Goal: Complete application form: Complete application form

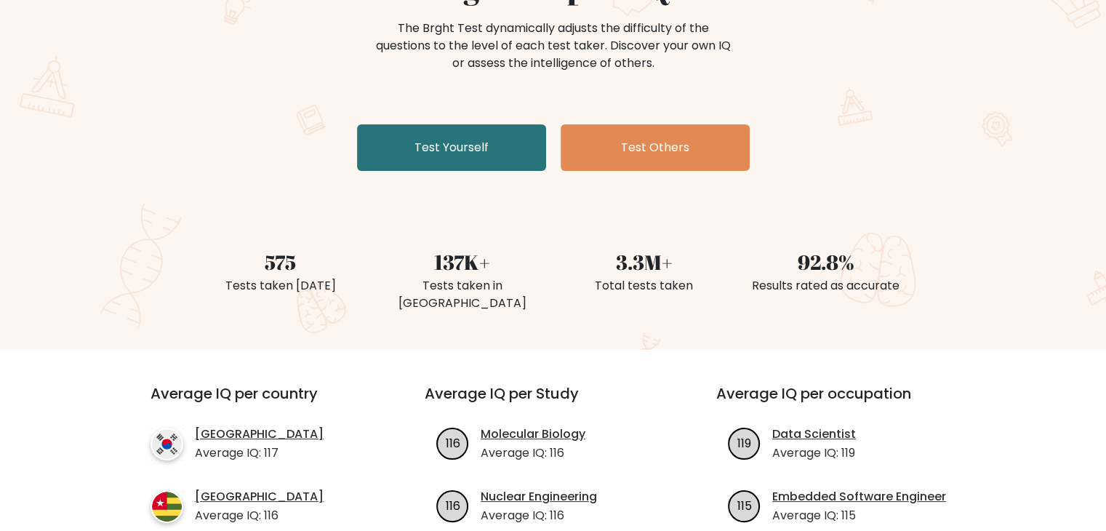
scroll to position [180, 0]
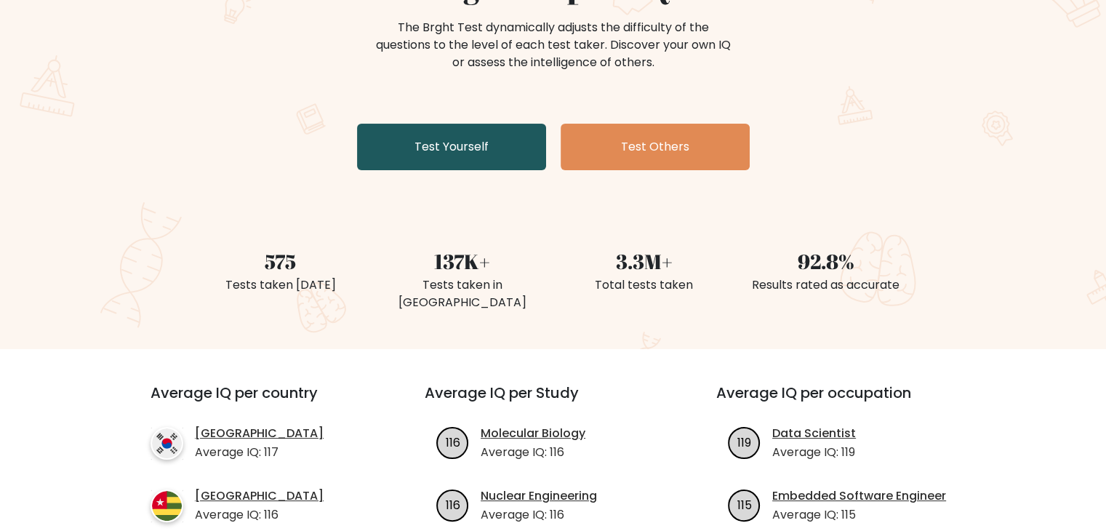
click at [433, 162] on link "Test Yourself" at bounding box center [451, 147] width 189 height 47
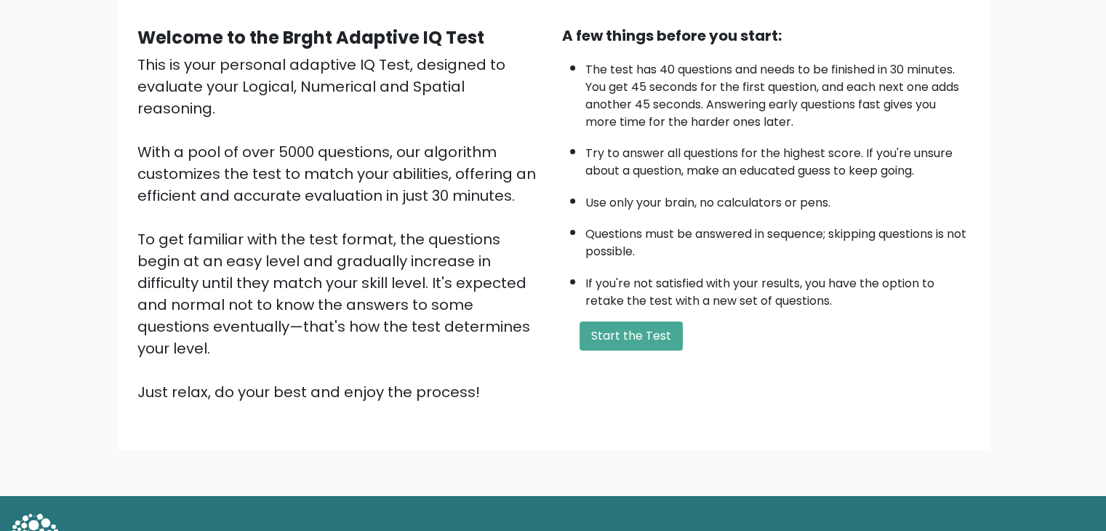
scroll to position [135, 0]
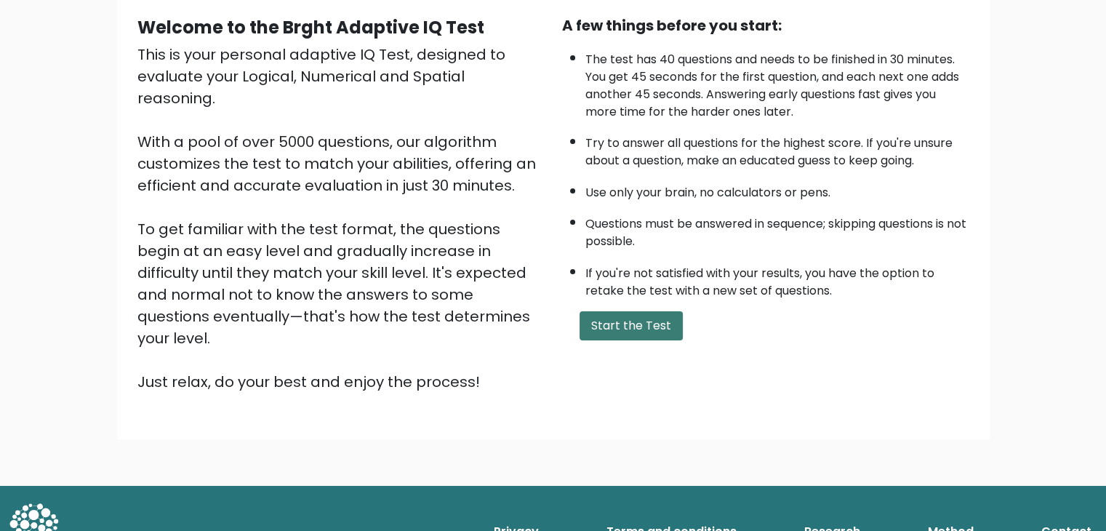
click at [610, 332] on button "Start the Test" at bounding box center [630, 325] width 103 height 29
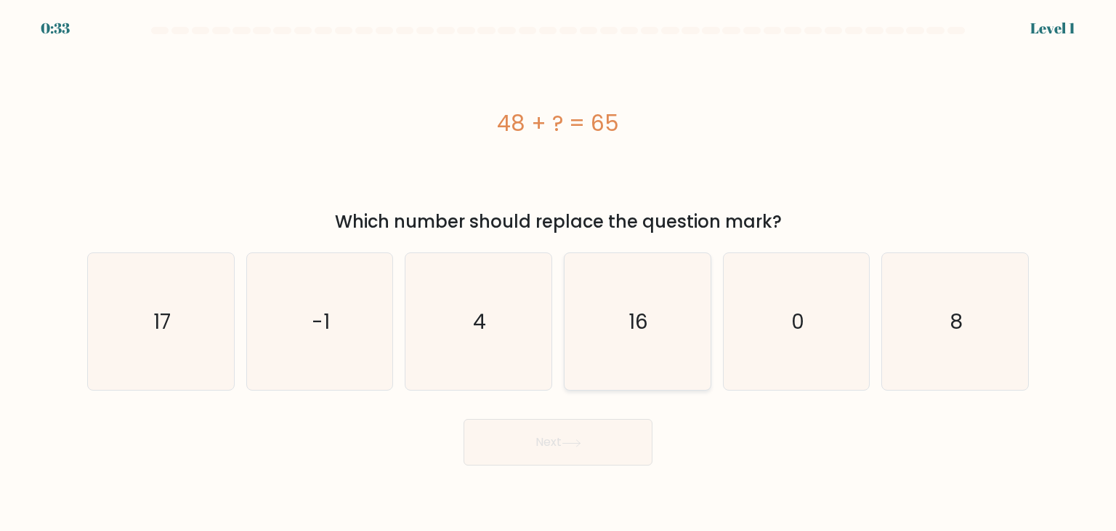
click at [663, 299] on icon "16" at bounding box center [637, 321] width 137 height 137
click at [559, 273] on input "d. 16" at bounding box center [558, 268] width 1 height 7
radio input "true"
click at [581, 443] on icon at bounding box center [572, 443] width 20 height 8
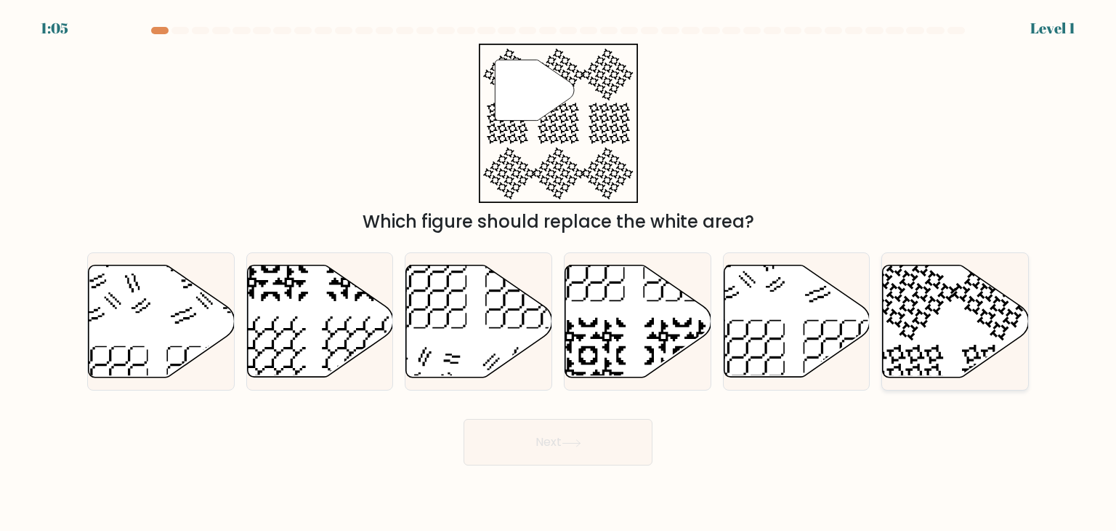
click at [935, 335] on icon at bounding box center [956, 321] width 146 height 112
click at [559, 273] on input "f." at bounding box center [558, 268] width 1 height 7
radio input "true"
click at [554, 440] on button "Next" at bounding box center [558, 442] width 189 height 47
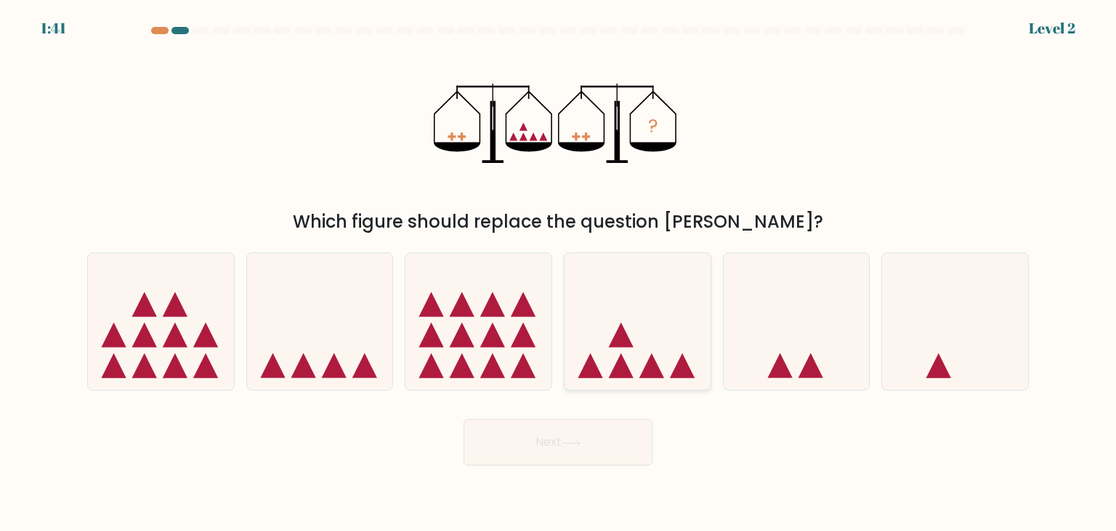
click at [659, 317] on icon at bounding box center [638, 321] width 146 height 121
click at [559, 273] on input "d." at bounding box center [558, 268] width 1 height 7
radio input "true"
click at [555, 428] on button "Next" at bounding box center [558, 442] width 189 height 47
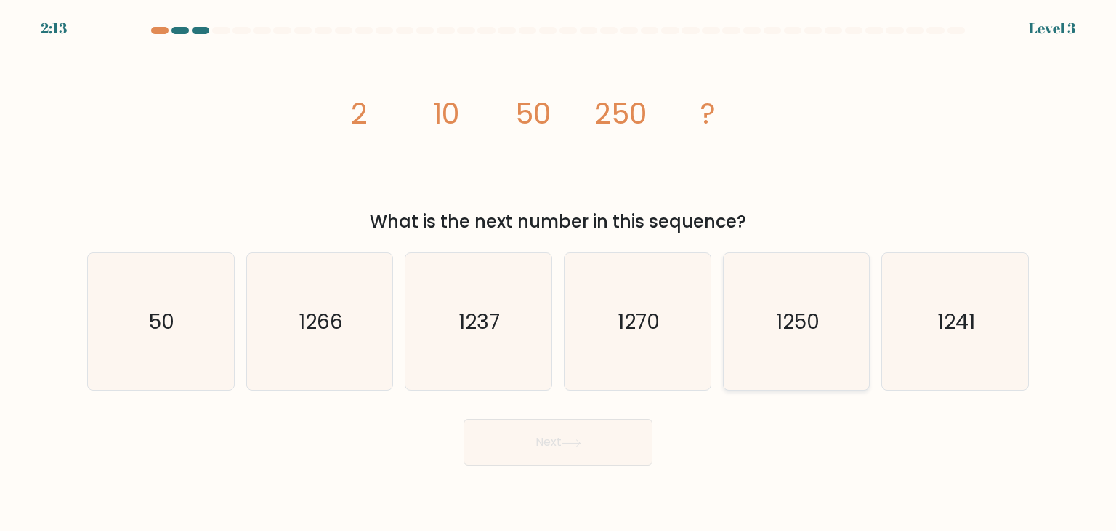
click at [789, 289] on icon "1250" at bounding box center [796, 321] width 137 height 137
click at [559, 273] on input "e. 1250" at bounding box center [558, 268] width 1 height 7
radio input "true"
click at [587, 451] on button "Next" at bounding box center [558, 442] width 189 height 47
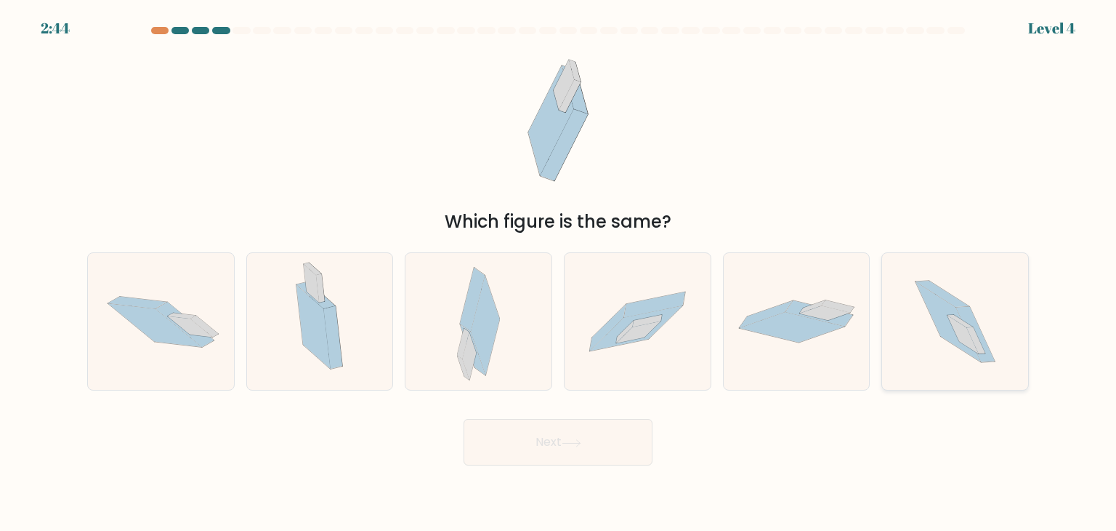
click at [956, 338] on icon at bounding box center [948, 322] width 65 height 80
click at [559, 273] on input "f." at bounding box center [558, 268] width 1 height 7
radio input "true"
click at [563, 446] on button "Next" at bounding box center [558, 442] width 189 height 47
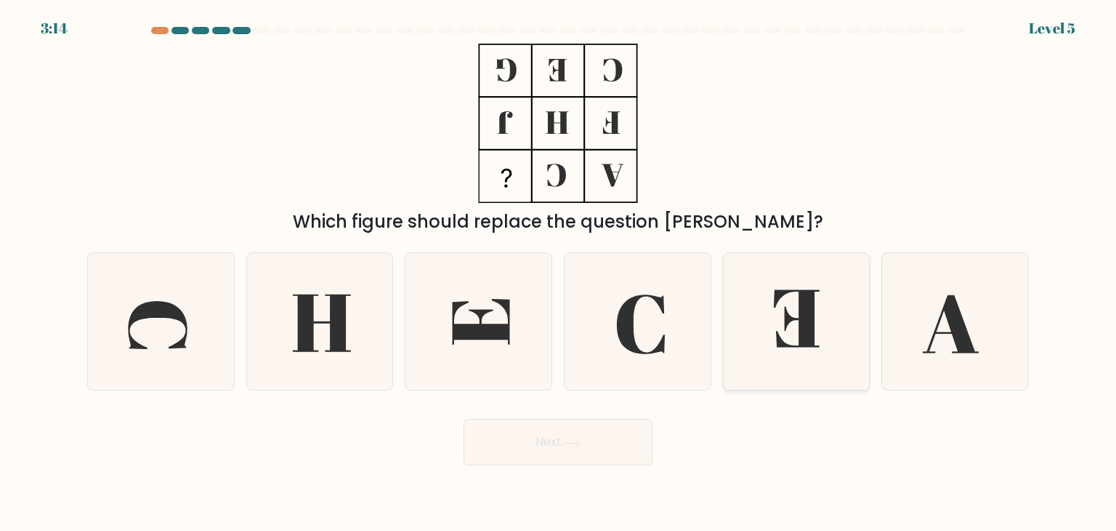
click at [802, 314] on icon at bounding box center [797, 318] width 46 height 57
click at [559, 273] on input "e." at bounding box center [558, 268] width 1 height 7
radio input "true"
click at [534, 424] on button "Next" at bounding box center [558, 442] width 189 height 47
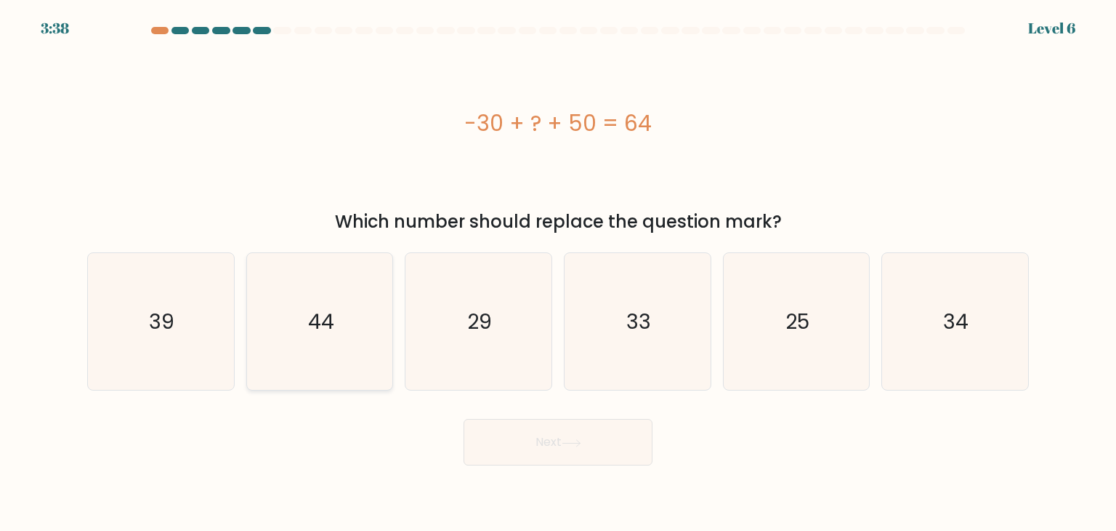
click at [294, 307] on icon "44" at bounding box center [319, 321] width 137 height 137
click at [558, 273] on input "b. 44" at bounding box center [558, 268] width 1 height 7
radio input "true"
click at [584, 449] on button "Next" at bounding box center [558, 442] width 189 height 47
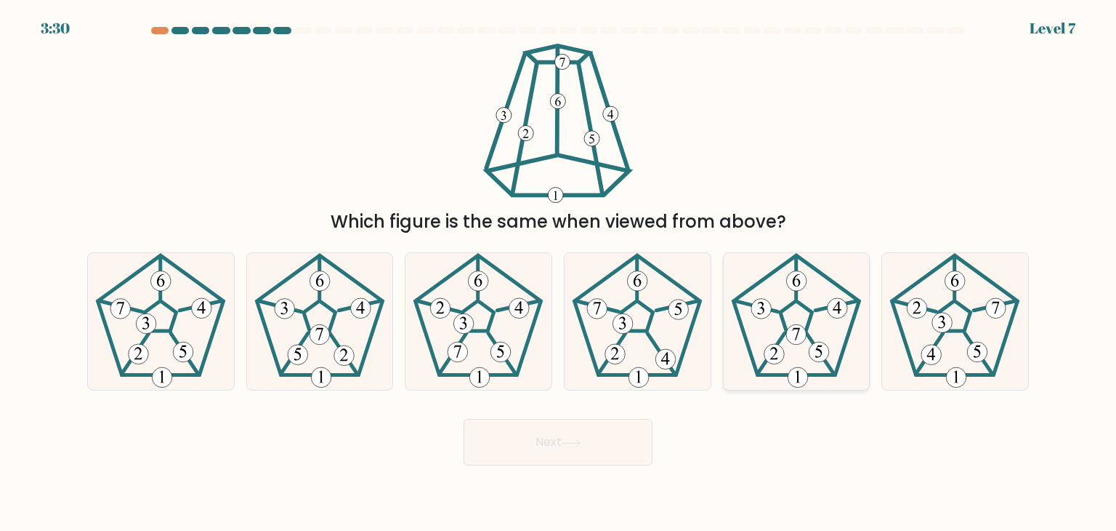
click at [805, 318] on icon at bounding box center [796, 321] width 137 height 137
click at [559, 273] on input "e." at bounding box center [558, 268] width 1 height 7
radio input "true"
click at [366, 355] on 210 at bounding box center [320, 315] width 126 height 120
click at [558, 273] on input "b." at bounding box center [558, 268] width 1 height 7
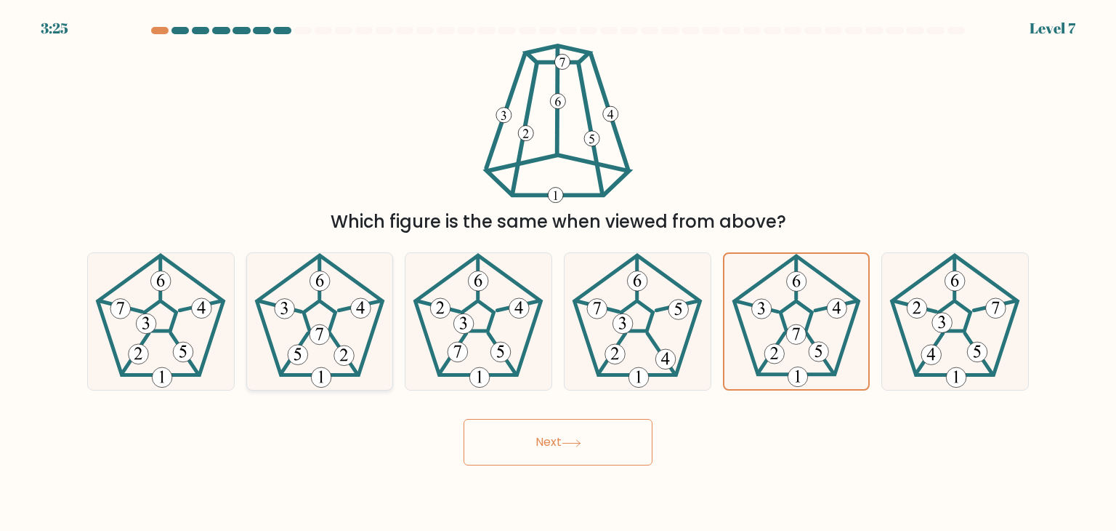
radio input "true"
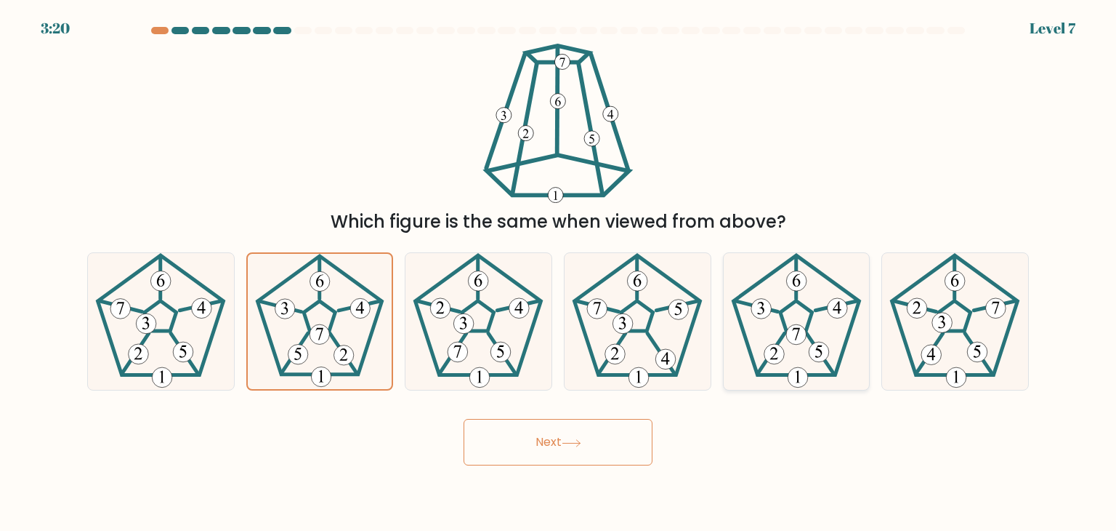
click at [779, 362] on 174 at bounding box center [775, 354] width 20 height 20
click at [559, 273] on input "e." at bounding box center [558, 268] width 1 height 7
radio input "true"
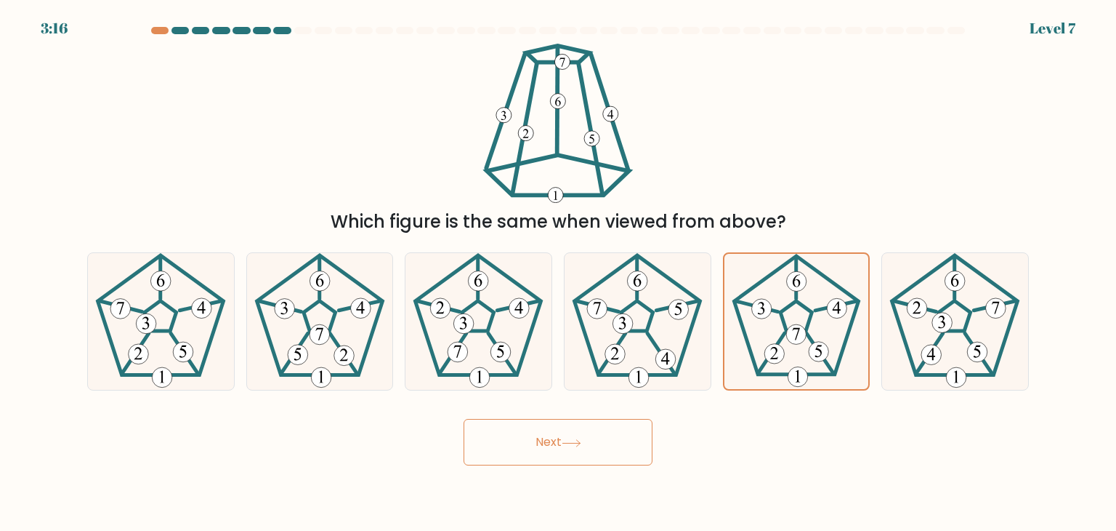
click at [629, 439] on button "Next" at bounding box center [558, 442] width 189 height 47
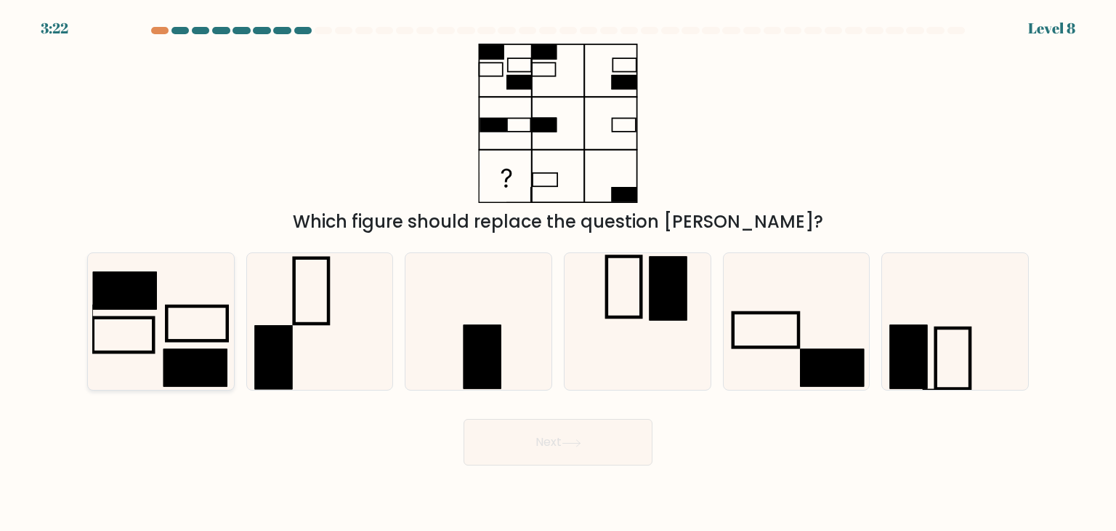
click at [105, 374] on icon at bounding box center [160, 321] width 137 height 137
click at [558, 273] on input "a." at bounding box center [558, 268] width 1 height 7
radio input "true"
click at [756, 374] on icon at bounding box center [796, 321] width 137 height 137
click at [559, 273] on input "e." at bounding box center [558, 268] width 1 height 7
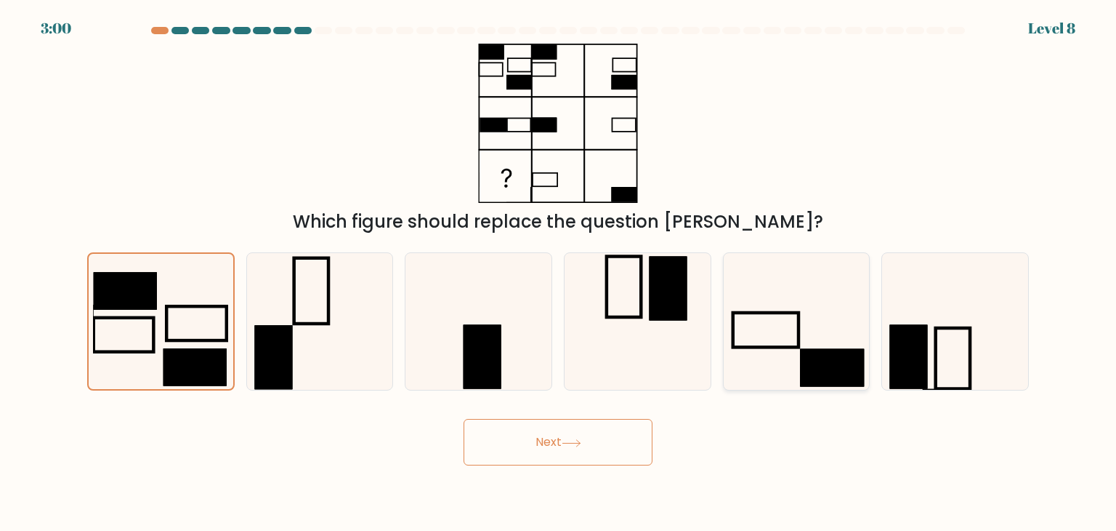
radio input "true"
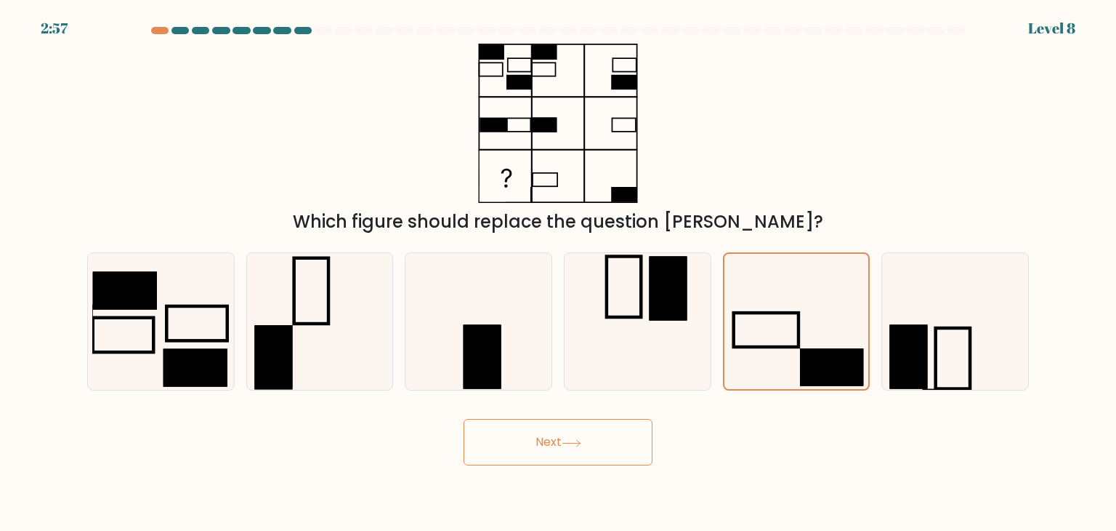
click at [576, 454] on button "Next" at bounding box center [558, 442] width 189 height 47
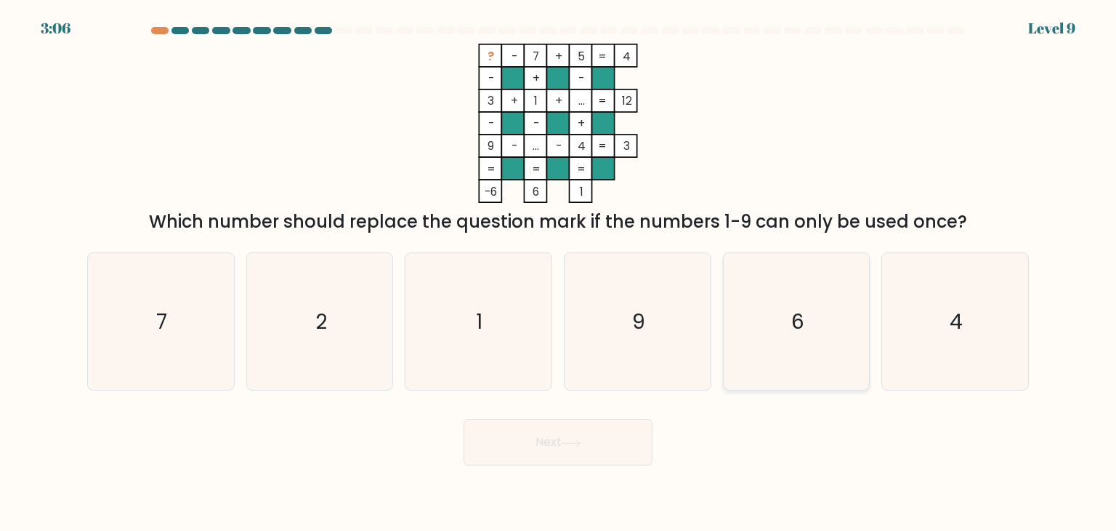
click at [829, 338] on icon "6" at bounding box center [796, 321] width 137 height 137
click at [559, 273] on input "e. 6" at bounding box center [558, 268] width 1 height 7
radio input "true"
click at [550, 451] on button "Next" at bounding box center [558, 442] width 189 height 47
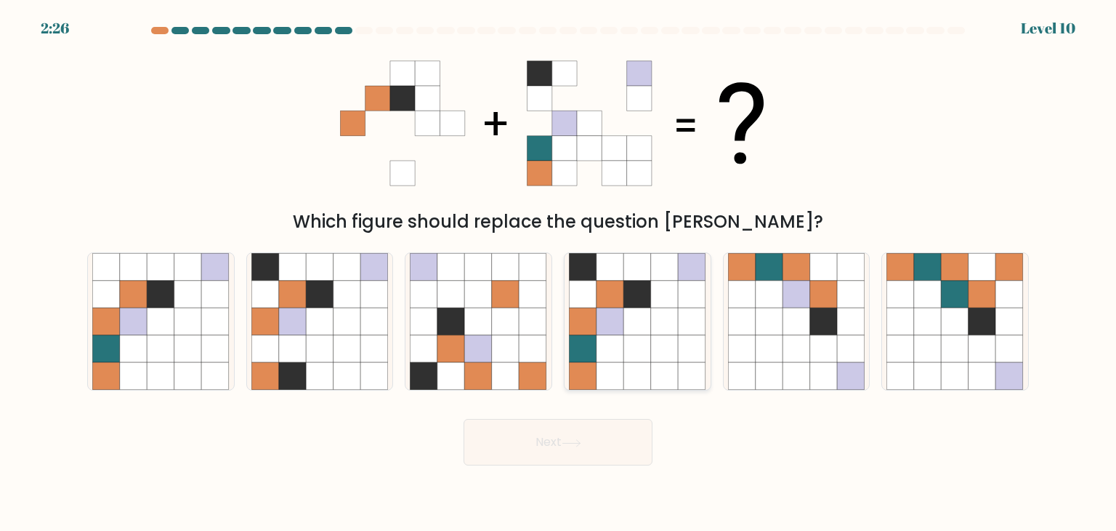
click at [672, 365] on icon at bounding box center [665, 377] width 28 height 28
click at [559, 273] on input "d." at bounding box center [558, 268] width 1 height 7
radio input "true"
click at [538, 447] on button "Next" at bounding box center [558, 442] width 189 height 47
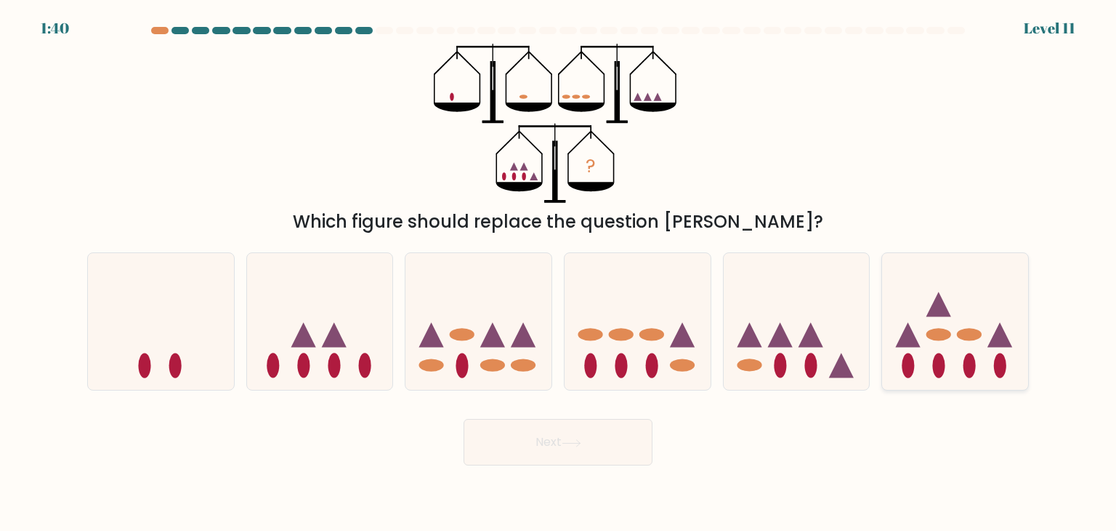
click at [918, 362] on icon at bounding box center [955, 321] width 146 height 121
click at [559, 273] on input "f." at bounding box center [558, 268] width 1 height 7
radio input "true"
click at [621, 446] on button "Next" at bounding box center [558, 442] width 189 height 47
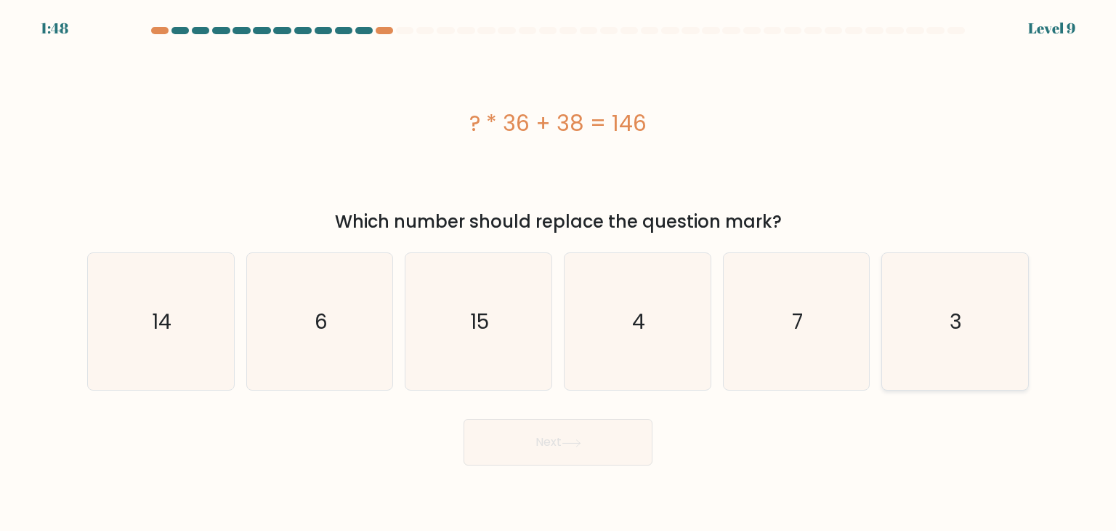
click at [910, 342] on icon "3" at bounding box center [955, 321] width 137 height 137
click at [559, 273] on input "f. 3" at bounding box center [558, 268] width 1 height 7
radio input "true"
click at [534, 451] on button "Next" at bounding box center [558, 442] width 189 height 47
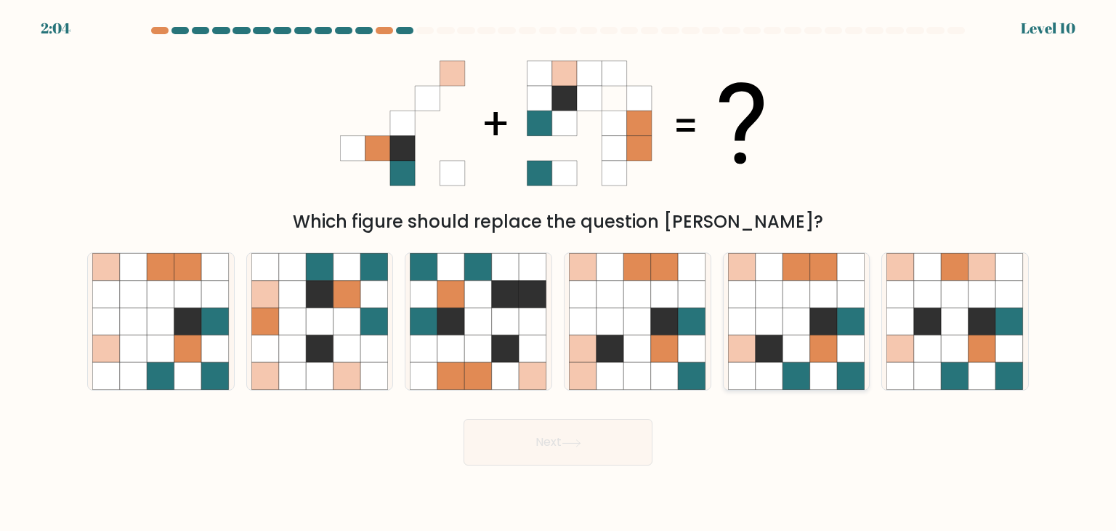
click at [794, 346] on icon at bounding box center [797, 349] width 28 height 28
click at [559, 273] on input "e." at bounding box center [558, 268] width 1 height 7
radio input "true"
click at [563, 446] on button "Next" at bounding box center [558, 442] width 189 height 47
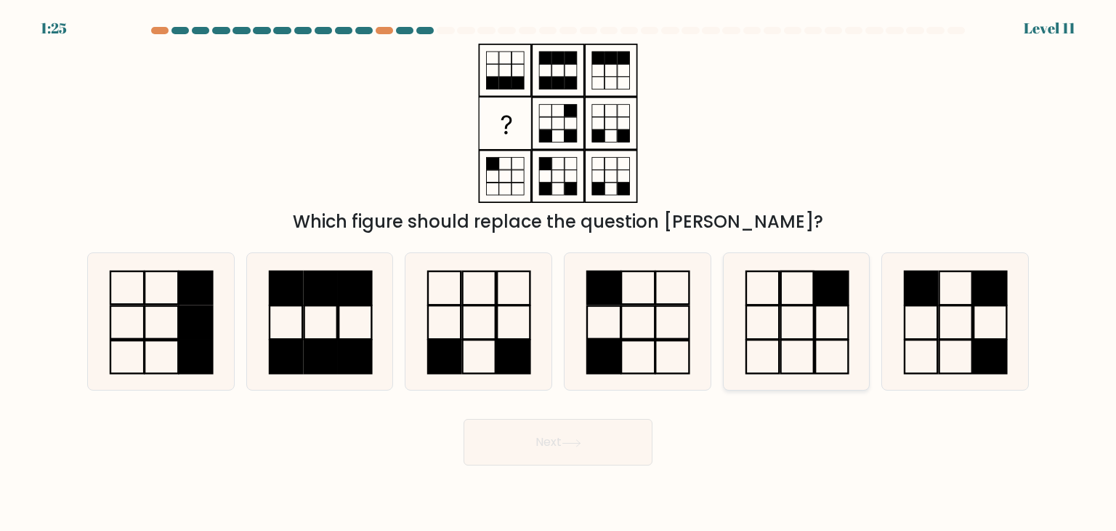
click at [784, 337] on icon at bounding box center [796, 321] width 137 height 137
click at [559, 273] on input "e." at bounding box center [558, 268] width 1 height 7
radio input "true"
click at [584, 448] on button "Next" at bounding box center [558, 442] width 189 height 47
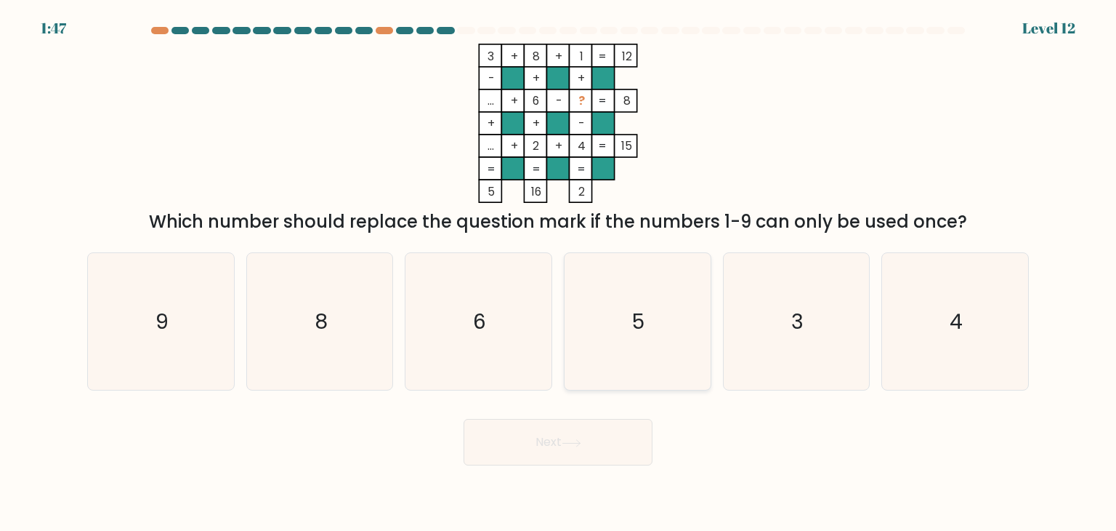
click at [677, 302] on icon "5" at bounding box center [637, 321] width 137 height 137
click at [559, 273] on input "d. 5" at bounding box center [558, 268] width 1 height 7
radio input "true"
click at [572, 435] on button "Next" at bounding box center [558, 442] width 189 height 47
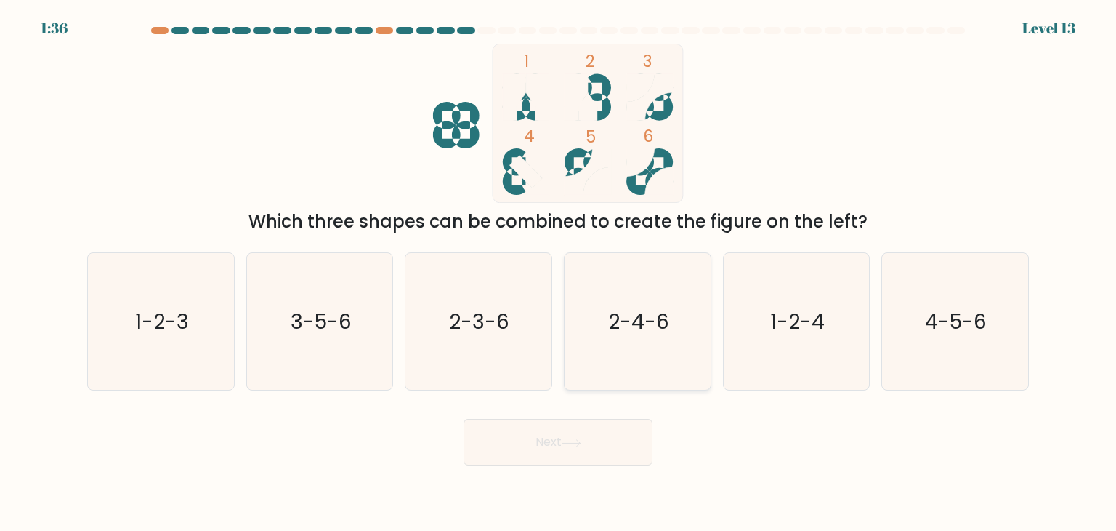
click at [620, 337] on icon "2-4-6" at bounding box center [637, 321] width 137 height 137
click at [559, 273] on input "d. 2-4-6" at bounding box center [558, 268] width 1 height 7
radio input "true"
click at [564, 451] on button "Next" at bounding box center [558, 442] width 189 height 47
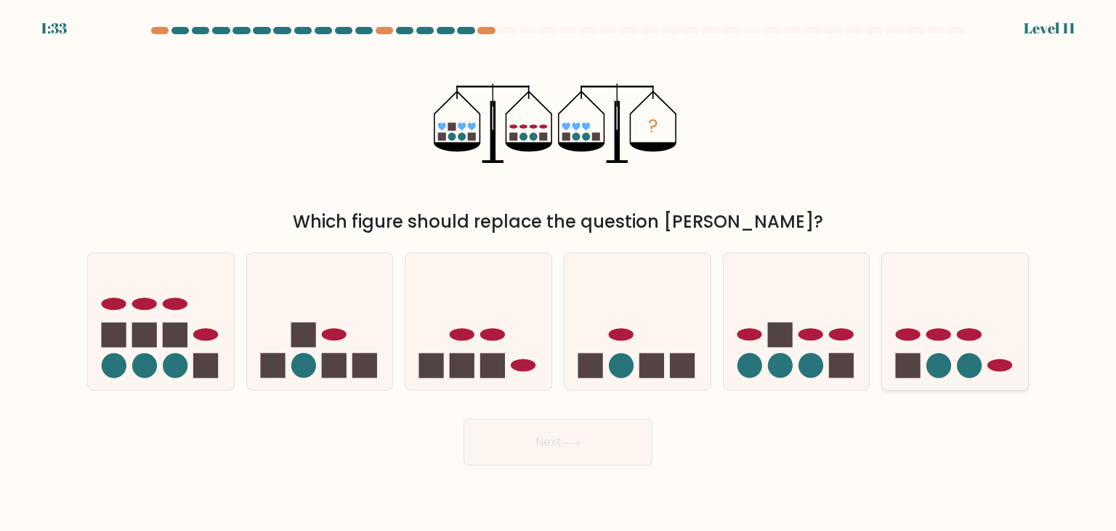
click at [957, 361] on icon at bounding box center [955, 321] width 146 height 121
click at [559, 273] on input "f." at bounding box center [558, 268] width 1 height 7
radio input "true"
click at [594, 431] on button "Next" at bounding box center [558, 442] width 189 height 47
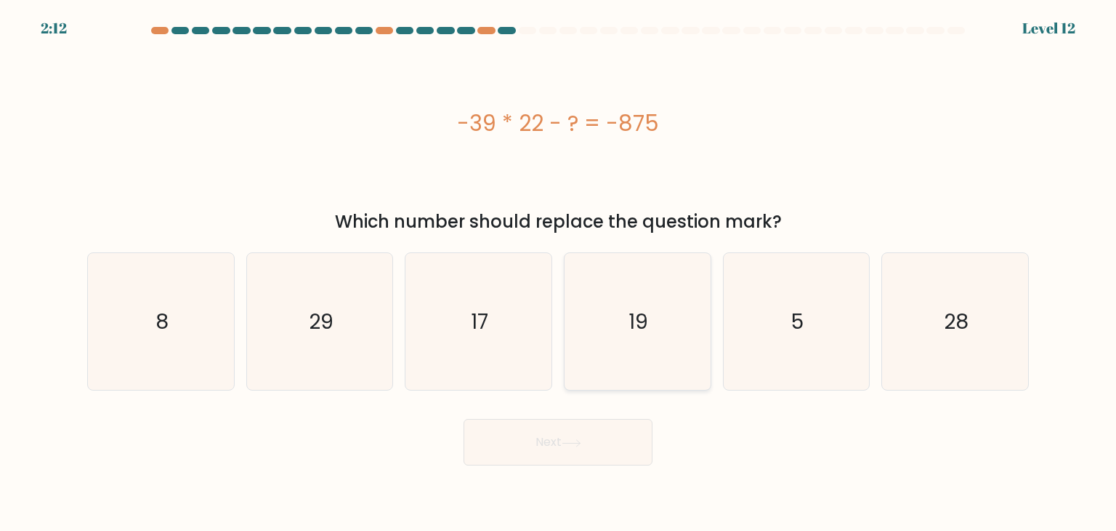
click at [580, 352] on icon "19" at bounding box center [637, 321] width 137 height 137
click at [559, 273] on input "d. 19" at bounding box center [558, 268] width 1 height 7
radio input "true"
click at [564, 440] on button "Next" at bounding box center [558, 442] width 189 height 47
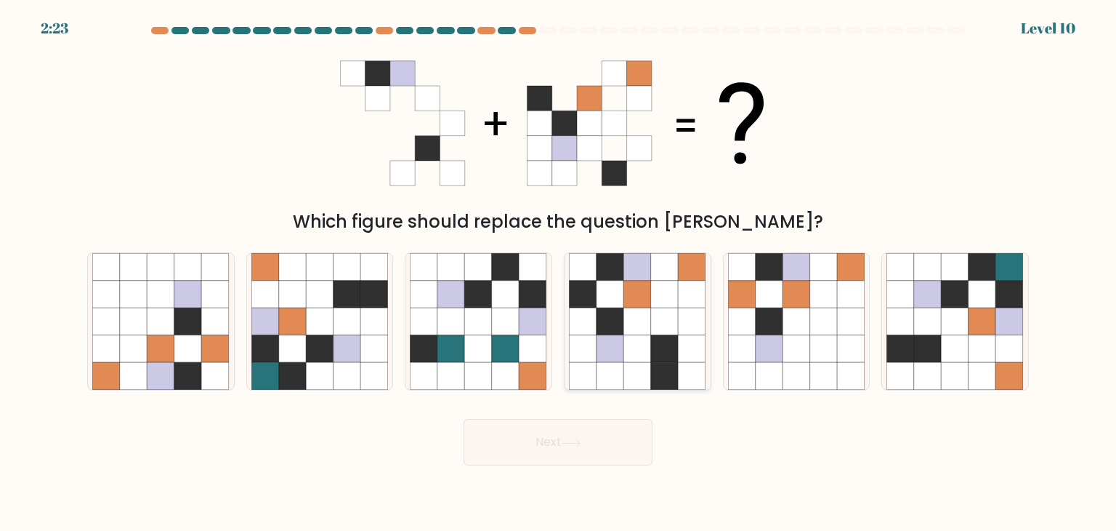
click at [621, 313] on icon at bounding box center [611, 321] width 28 height 28
click at [559, 273] on input "d." at bounding box center [558, 268] width 1 height 7
radio input "true"
click at [560, 453] on button "Next" at bounding box center [558, 442] width 189 height 47
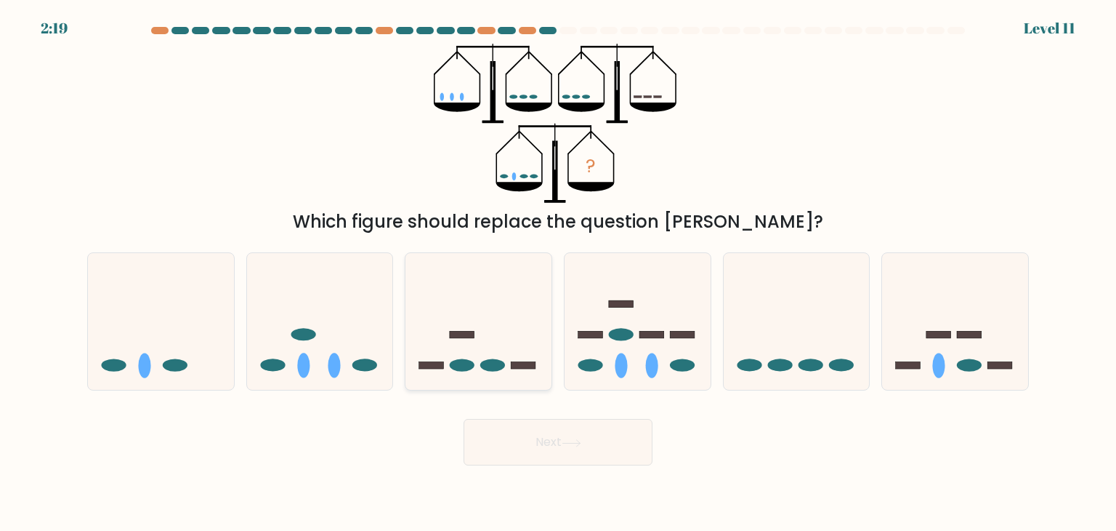
click at [499, 308] on icon at bounding box center [479, 321] width 146 height 121
click at [558, 273] on input "c." at bounding box center [558, 268] width 1 height 7
radio input "true"
click at [564, 431] on button "Next" at bounding box center [558, 442] width 189 height 47
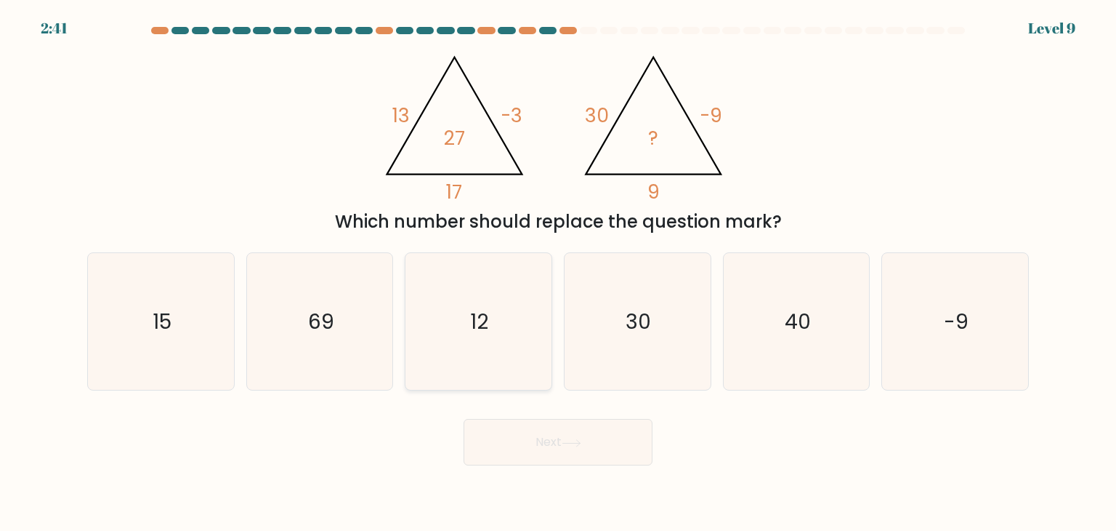
click at [438, 355] on icon "12" at bounding box center [478, 321] width 137 height 137
click at [558, 273] on input "c. 12" at bounding box center [558, 268] width 1 height 7
radio input "true"
click at [557, 442] on button "Next" at bounding box center [558, 442] width 189 height 47
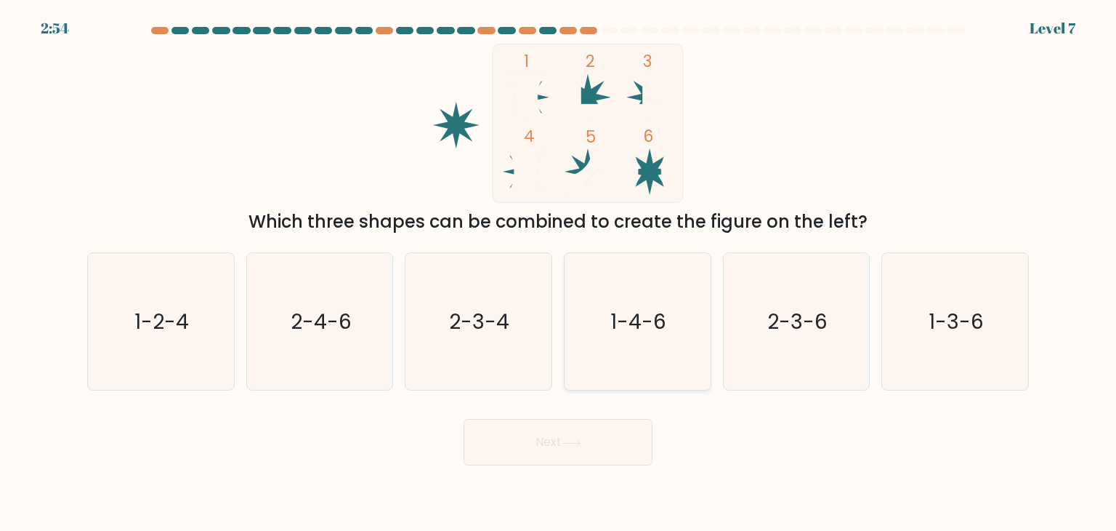
click at [650, 372] on icon "1-4-6" at bounding box center [637, 321] width 137 height 137
click at [559, 273] on input "d. 1-4-6" at bounding box center [558, 268] width 1 height 7
radio input "true"
click at [621, 448] on button "Next" at bounding box center [558, 442] width 189 height 47
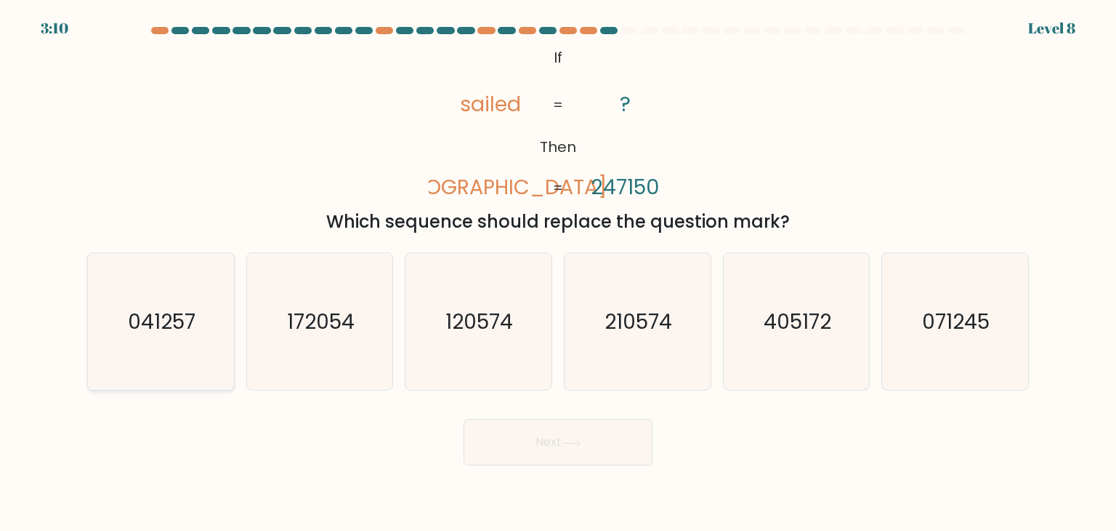
click at [157, 358] on icon "041257" at bounding box center [160, 321] width 137 height 137
click at [558, 273] on input "a. 041257" at bounding box center [558, 268] width 1 height 7
radio input "true"
click at [552, 467] on body "2:57 Level 8 If" at bounding box center [558, 265] width 1116 height 531
click at [561, 446] on button "Next" at bounding box center [558, 442] width 189 height 47
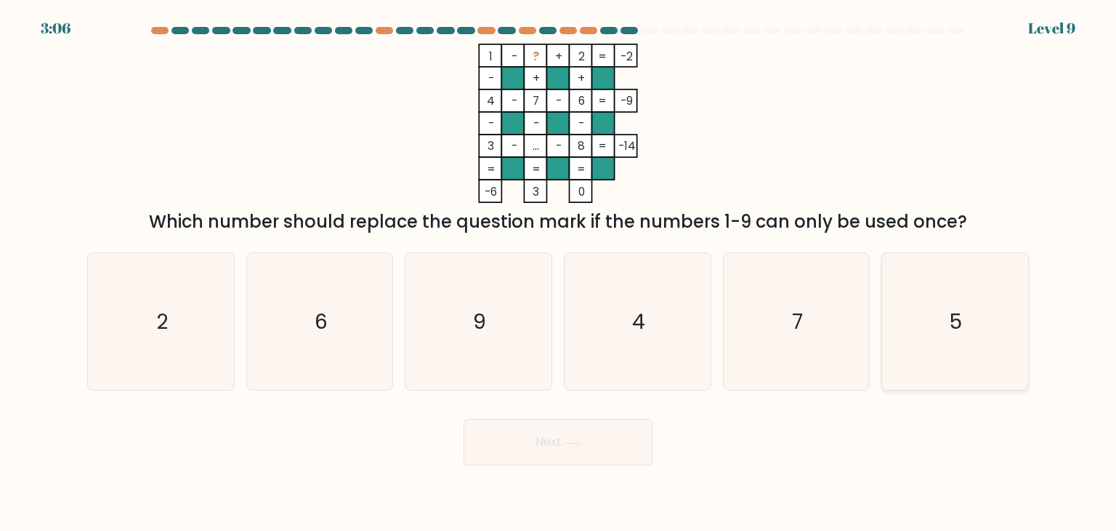
click at [950, 327] on icon "5" at bounding box center [955, 321] width 137 height 137
click at [559, 273] on input "f. 5" at bounding box center [558, 268] width 1 height 7
radio input "true"
click at [613, 415] on div "Next" at bounding box center [558, 436] width 959 height 57
click at [613, 424] on button "Next" at bounding box center [558, 442] width 189 height 47
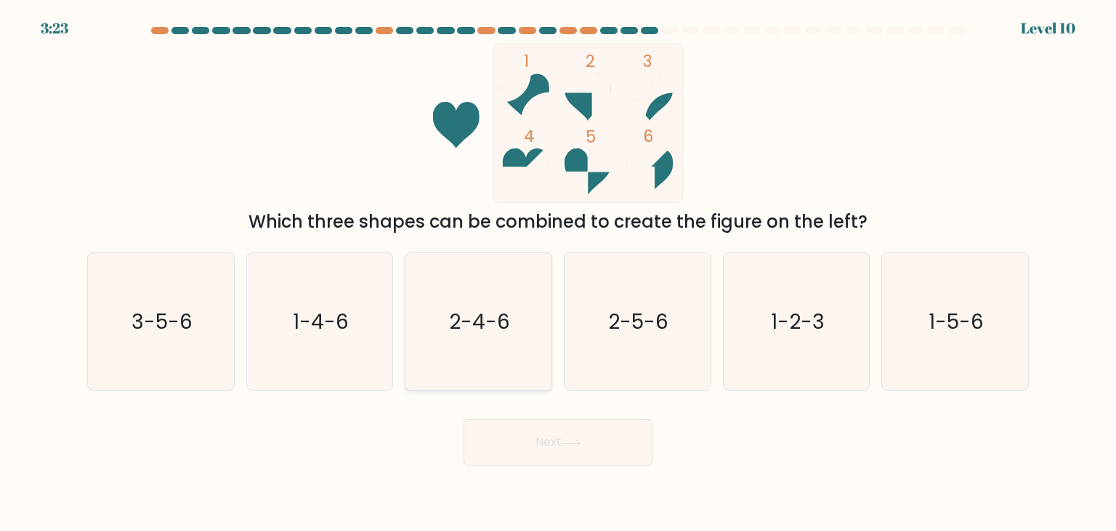
click at [462, 331] on text "2-4-6" at bounding box center [480, 321] width 61 height 29
click at [558, 273] on input "c. 2-4-6" at bounding box center [558, 268] width 1 height 7
radio input "true"
click at [515, 440] on button "Next" at bounding box center [558, 442] width 189 height 47
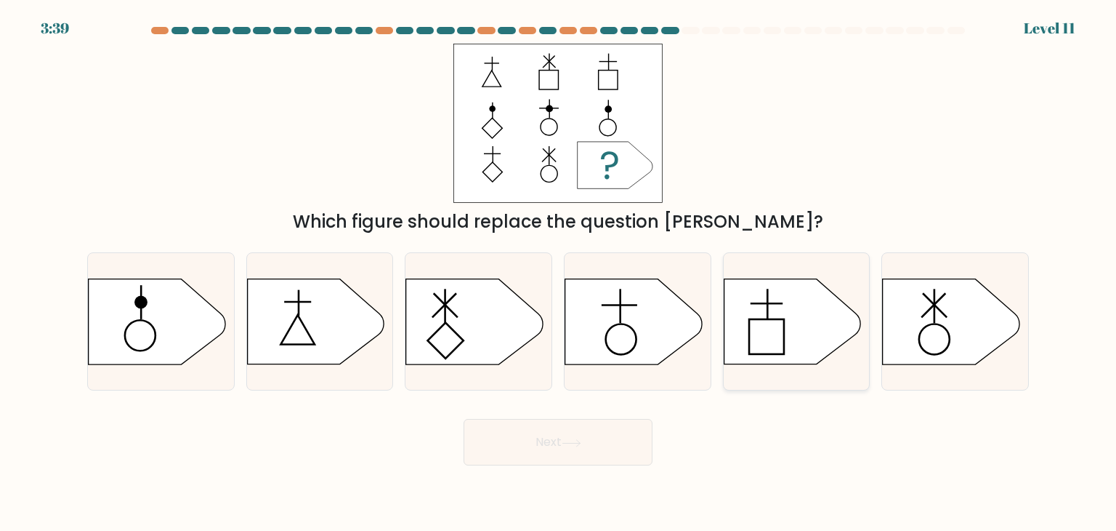
click at [808, 326] on icon at bounding box center [792, 321] width 137 height 85
click at [559, 273] on input "e." at bounding box center [558, 268] width 1 height 7
radio input "true"
click at [576, 464] on button "Next" at bounding box center [558, 442] width 189 height 47
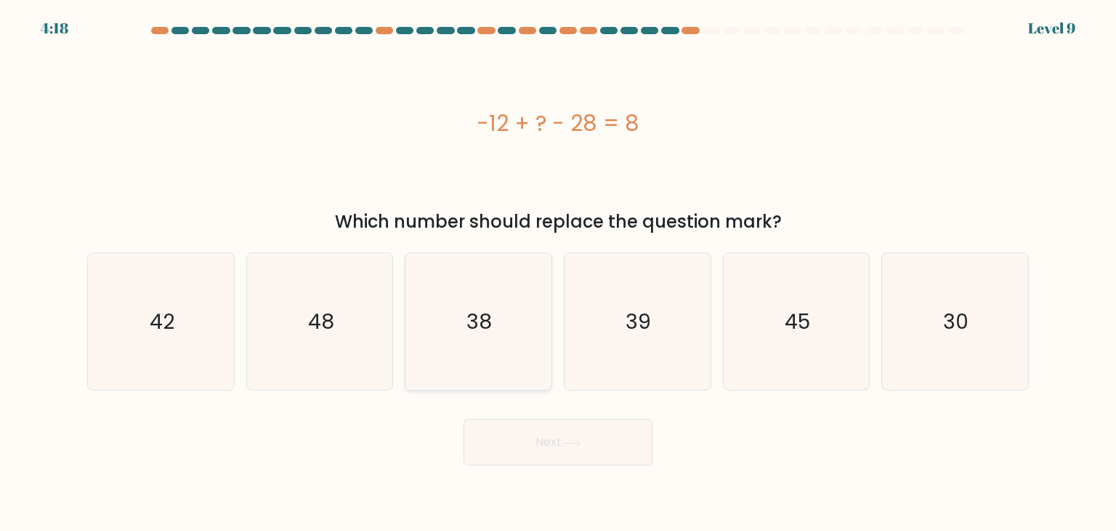
click at [512, 324] on icon "38" at bounding box center [478, 321] width 137 height 137
click at [558, 273] on input "c. 38" at bounding box center [558, 268] width 1 height 7
radio input "true"
click at [539, 443] on button "Next" at bounding box center [558, 442] width 189 height 47
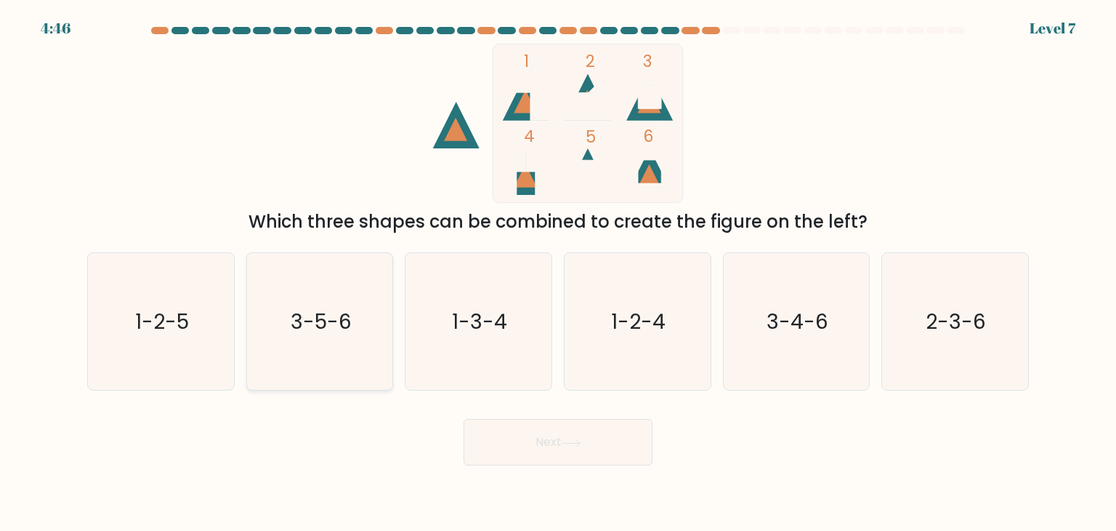
click at [292, 347] on icon "3-5-6" at bounding box center [319, 321] width 137 height 137
click at [558, 273] on input "b. 3-5-6" at bounding box center [558, 268] width 1 height 7
radio input "true"
click at [565, 434] on button "Next" at bounding box center [558, 442] width 189 height 47
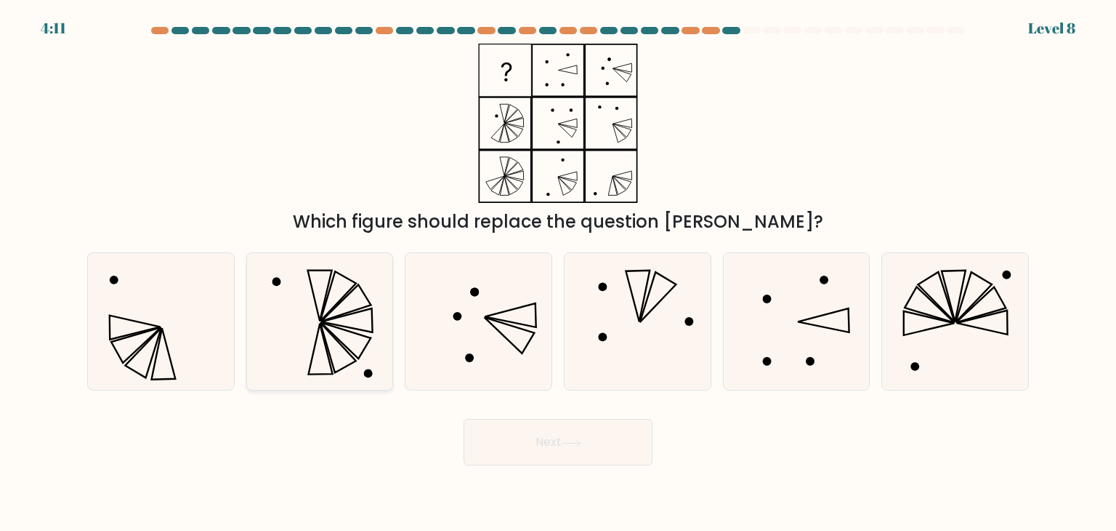
click at [274, 334] on icon at bounding box center [319, 321] width 137 height 137
click at [558, 273] on input "b." at bounding box center [558, 268] width 1 height 7
radio input "true"
click at [542, 433] on button "Next" at bounding box center [558, 442] width 189 height 47
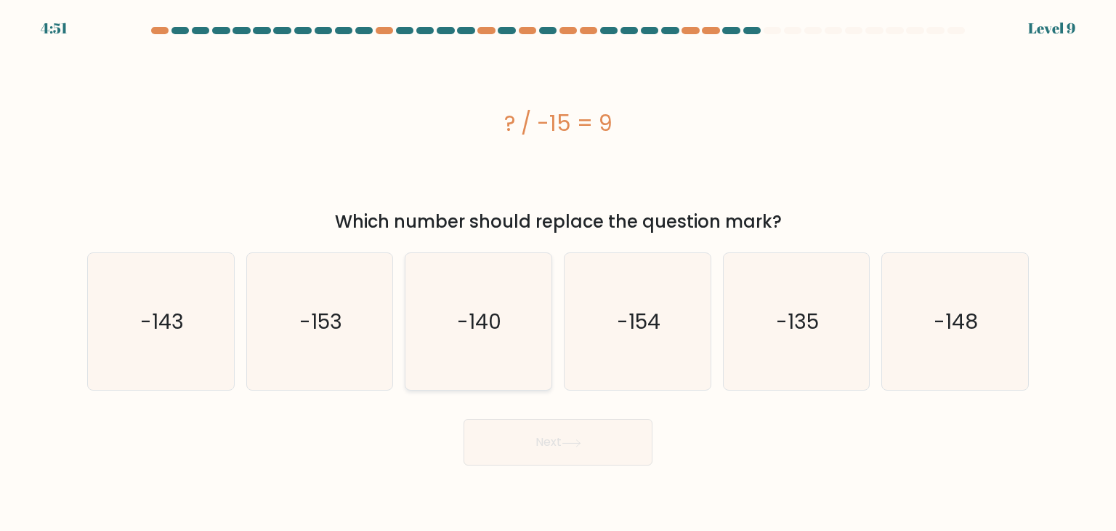
click at [510, 370] on icon "-140" at bounding box center [478, 321] width 137 height 137
click at [558, 273] on input "c. -140" at bounding box center [558, 268] width 1 height 7
radio input "true"
click at [544, 446] on button "Next" at bounding box center [558, 442] width 189 height 47
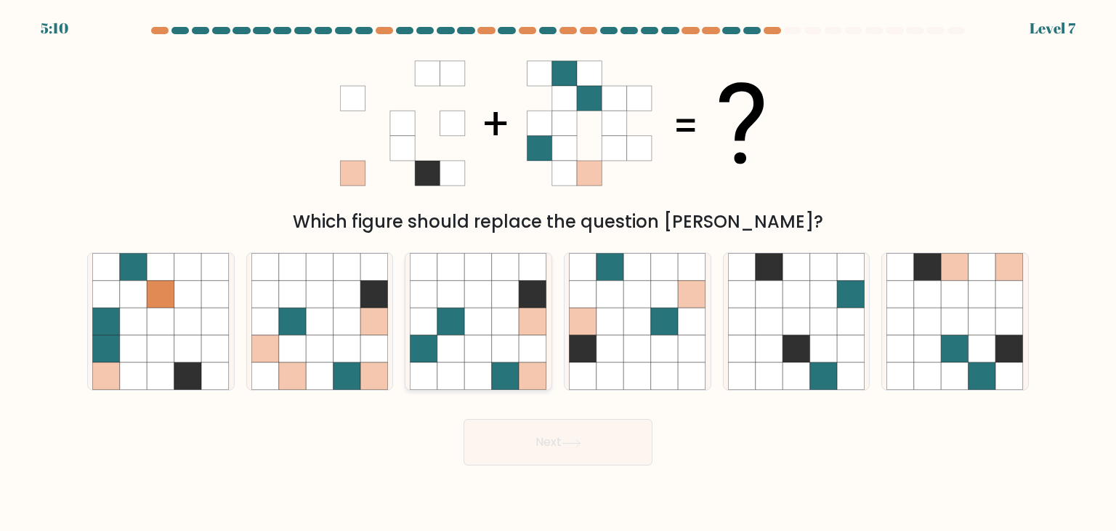
click at [449, 370] on icon at bounding box center [452, 377] width 28 height 28
click at [558, 273] on input "c." at bounding box center [558, 268] width 1 height 7
radio input "true"
click at [502, 424] on button "Next" at bounding box center [558, 442] width 189 height 47
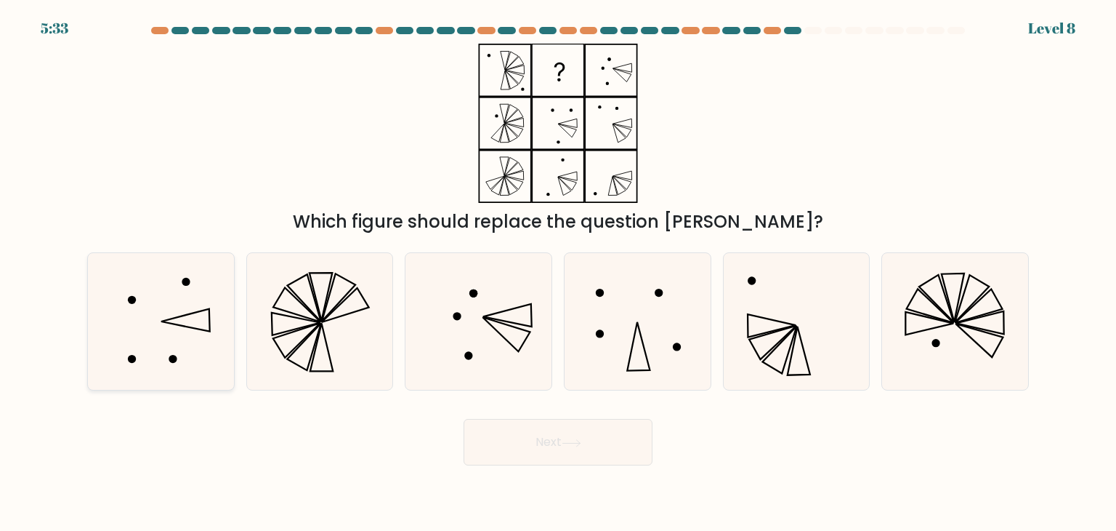
click at [165, 354] on icon at bounding box center [160, 321] width 137 height 137
click at [558, 273] on input "a." at bounding box center [558, 268] width 1 height 7
radio input "true"
click at [488, 428] on button "Next" at bounding box center [558, 442] width 189 height 47
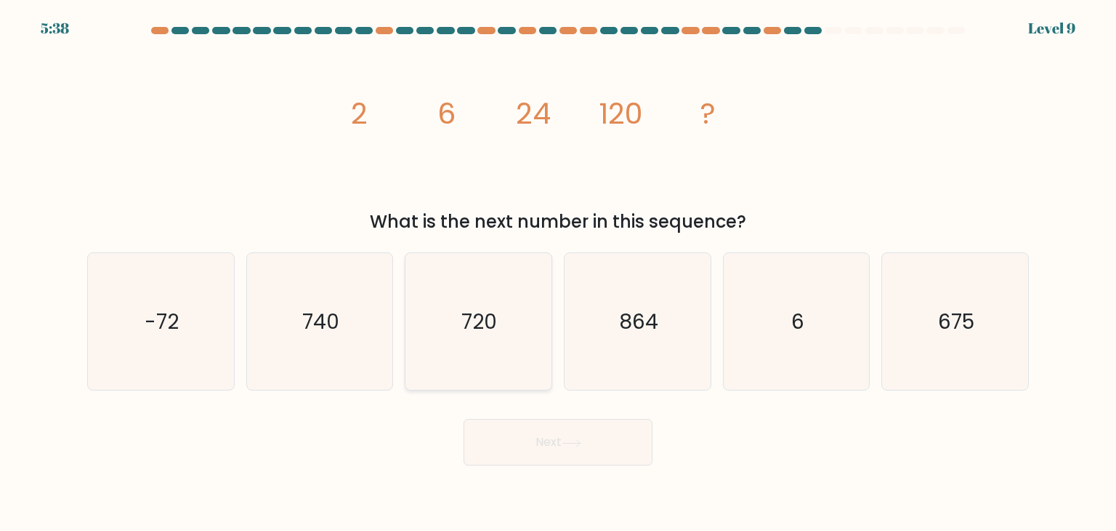
click at [455, 271] on icon "720" at bounding box center [478, 321] width 137 height 137
click at [558, 271] on input "c. 720" at bounding box center [558, 268] width 1 height 7
radio input "true"
click at [567, 444] on icon at bounding box center [572, 443] width 20 height 8
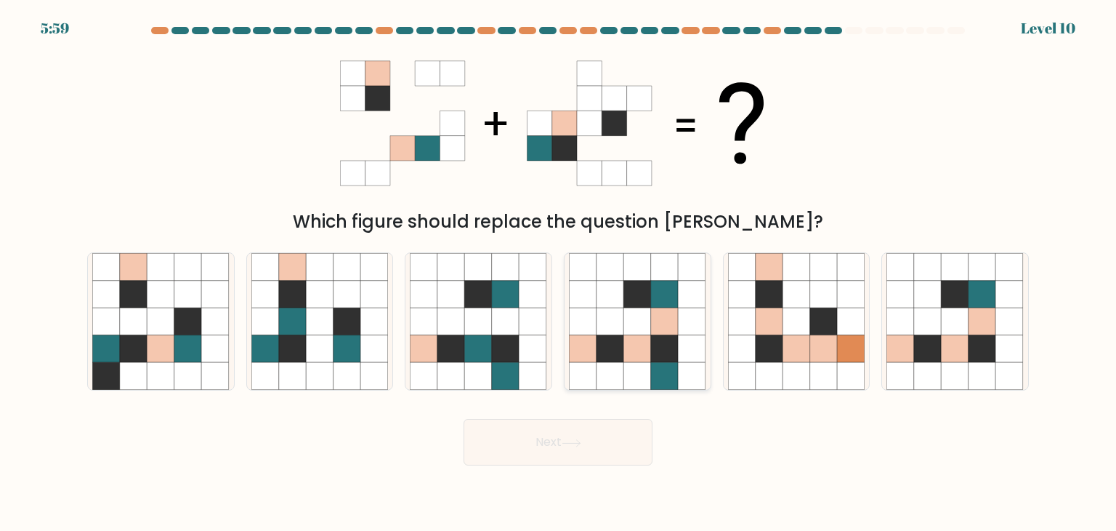
click at [589, 259] on icon at bounding box center [583, 267] width 28 height 28
click at [559, 265] on input "d." at bounding box center [558, 268] width 1 height 7
radio input "true"
click at [598, 443] on button "Next" at bounding box center [558, 442] width 189 height 47
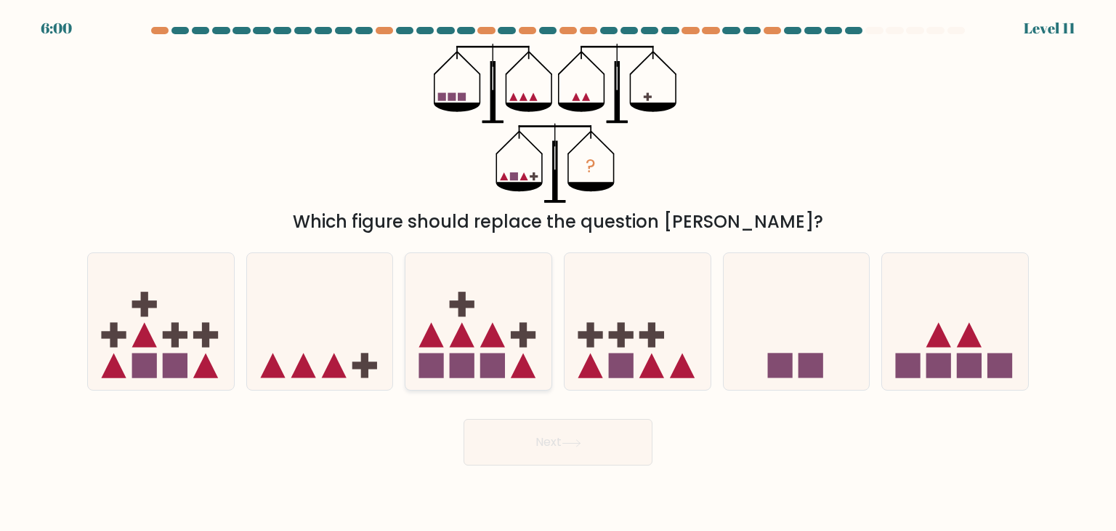
click at [425, 326] on icon at bounding box center [479, 321] width 146 height 121
click at [558, 273] on input "c." at bounding box center [558, 268] width 1 height 7
radio input "true"
click at [504, 434] on button "Next" at bounding box center [558, 442] width 189 height 47
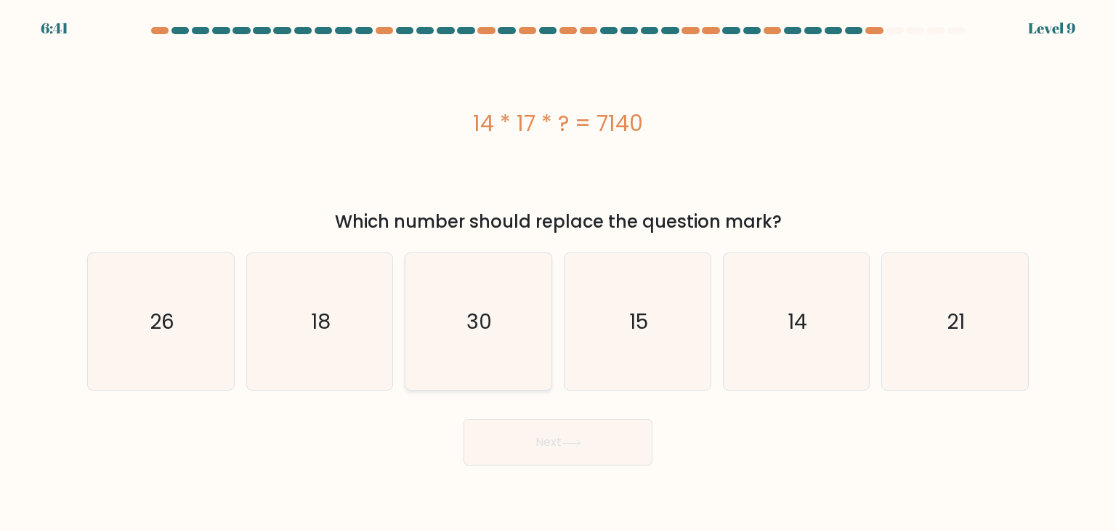
click at [485, 362] on icon "30" at bounding box center [478, 321] width 137 height 137
click at [558, 273] on input "c. 30" at bounding box center [558, 268] width 1 height 7
radio input "true"
click at [517, 445] on button "Next" at bounding box center [558, 442] width 189 height 47
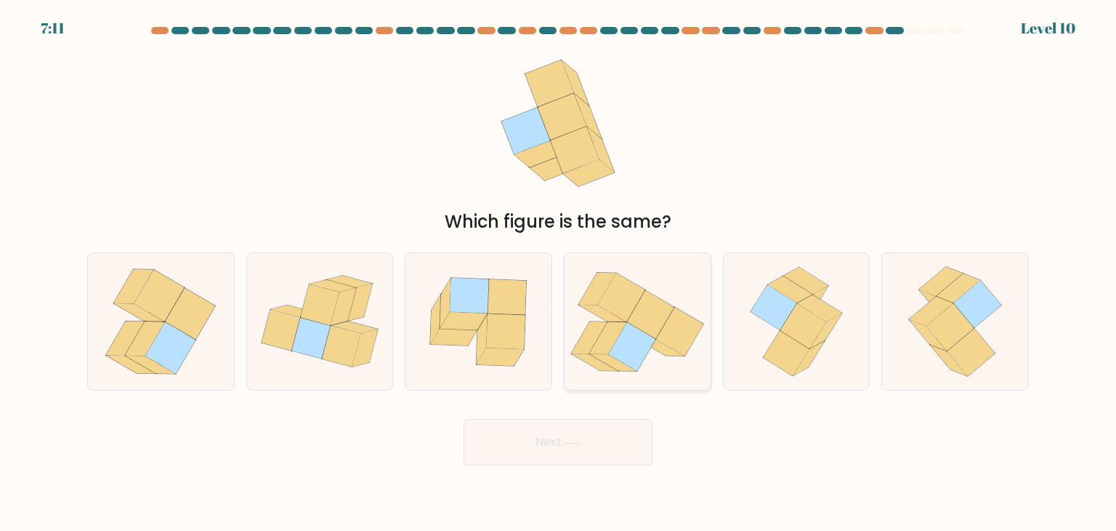
click at [625, 331] on icon at bounding box center [631, 346] width 47 height 49
click at [559, 273] on input "d." at bounding box center [558, 268] width 1 height 7
radio input "true"
click at [553, 440] on button "Next" at bounding box center [558, 442] width 189 height 47
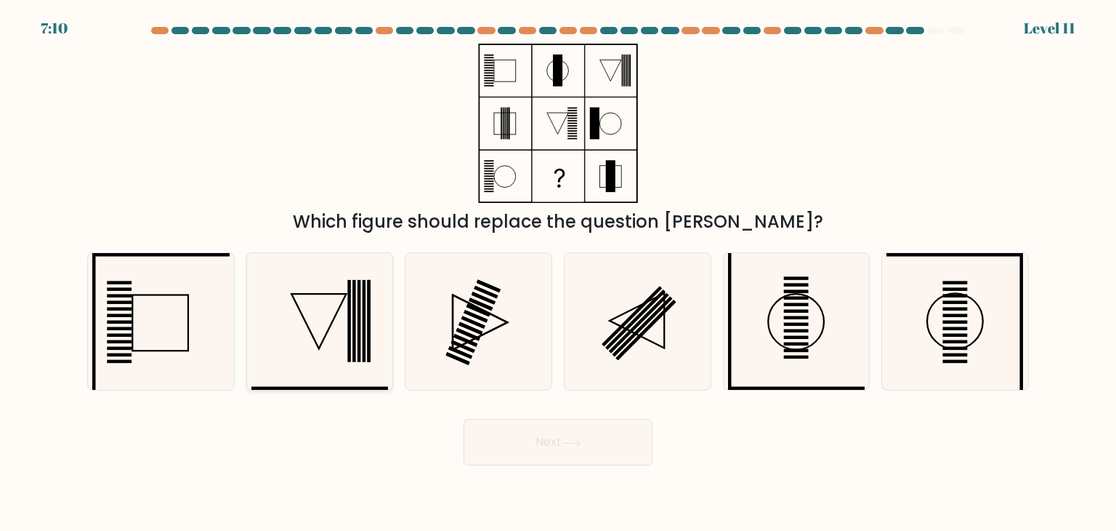
click at [315, 355] on icon at bounding box center [319, 321] width 137 height 137
click at [558, 273] on input "b." at bounding box center [558, 268] width 1 height 7
radio input "true"
click at [542, 441] on button "Next" at bounding box center [558, 442] width 189 height 47
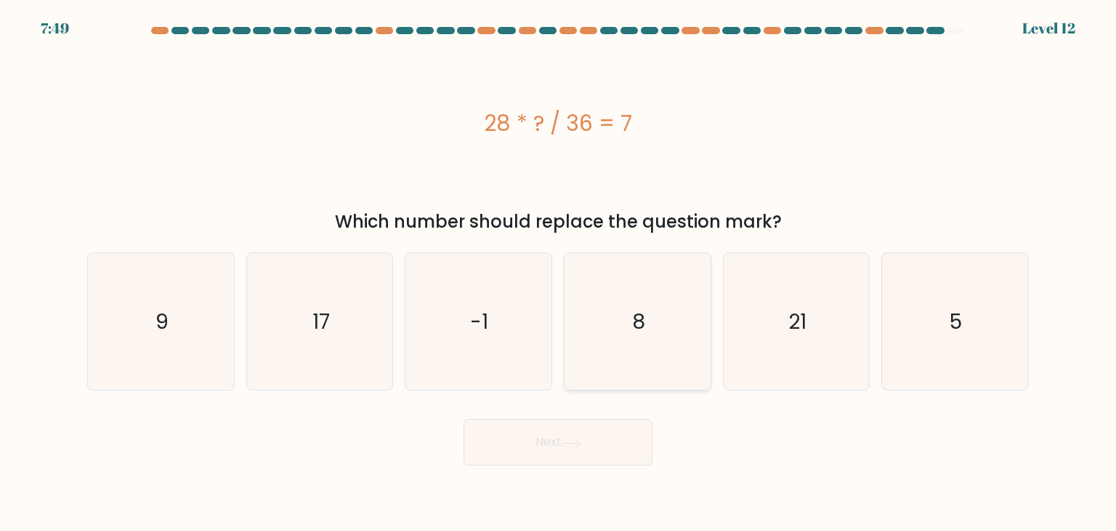
click at [632, 358] on icon "8" at bounding box center [637, 321] width 137 height 137
click at [559, 273] on input "d. 8" at bounding box center [558, 268] width 1 height 7
radio input "true"
click at [572, 444] on icon at bounding box center [572, 443] width 20 height 8
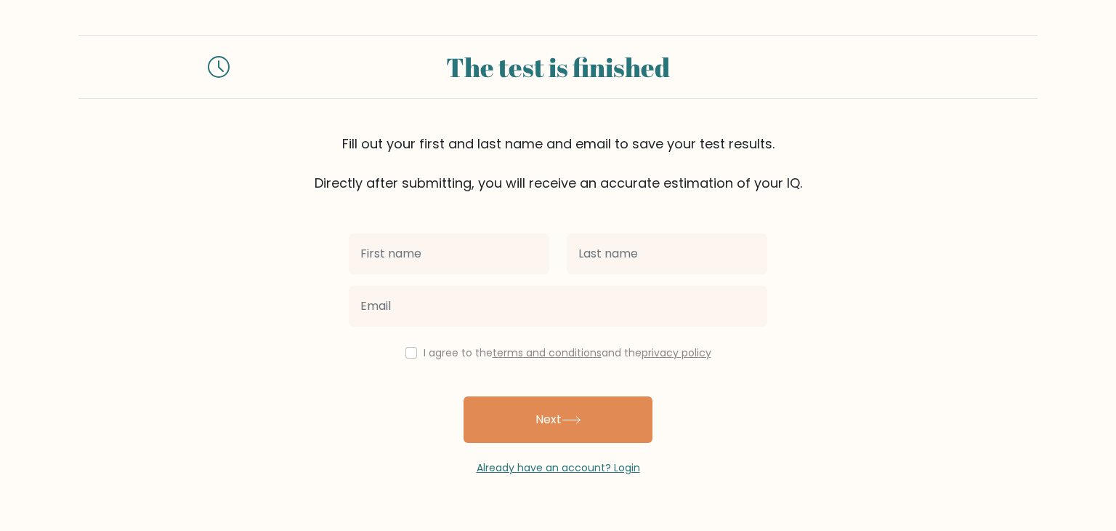
click at [424, 356] on label "I agree to the terms and conditions and the privacy policy" at bounding box center [568, 352] width 288 height 15
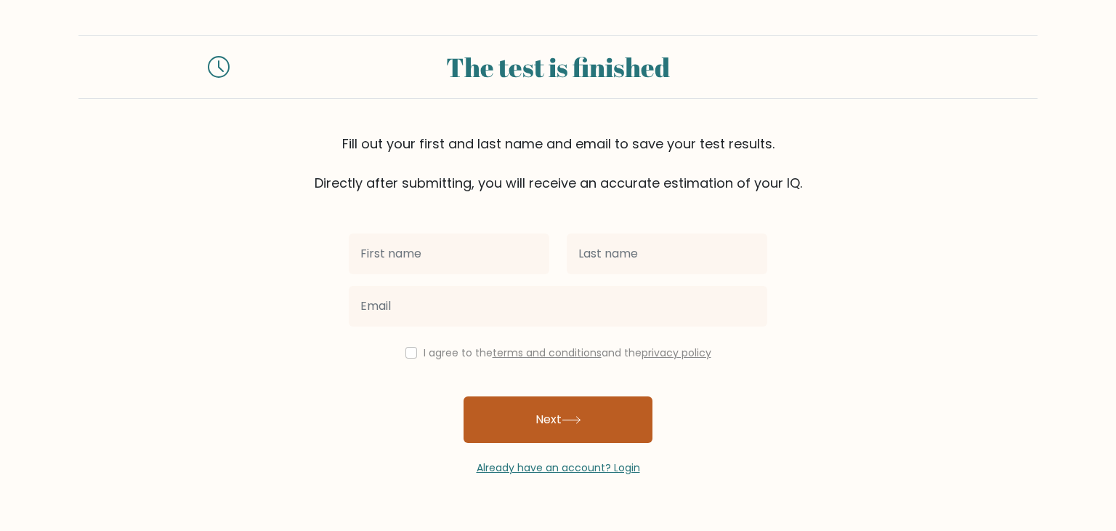
click at [496, 399] on button "Next" at bounding box center [558, 419] width 189 height 47
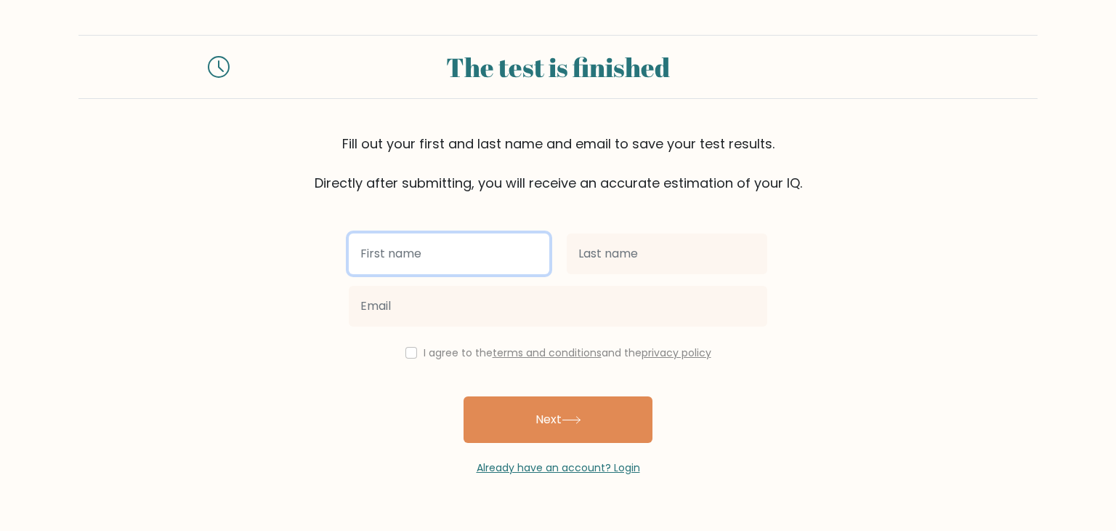
click at [397, 255] on input "text" at bounding box center [449, 253] width 201 height 41
type input "j"
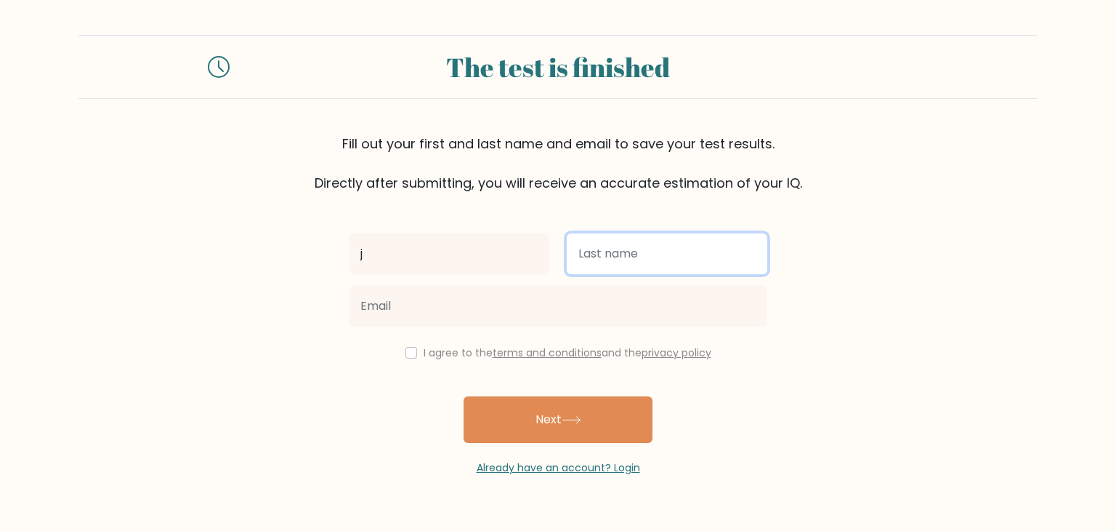
click at [631, 254] on input "text" at bounding box center [667, 253] width 201 height 41
type input "j"
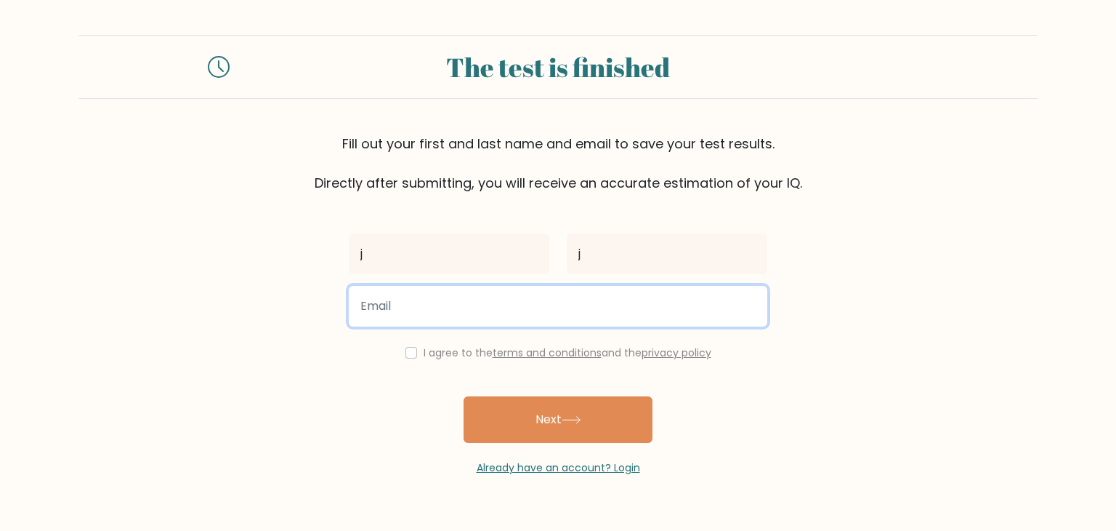
click at [527, 308] on input "email" at bounding box center [558, 306] width 419 height 41
type input "fezzz84@yahoo.com"
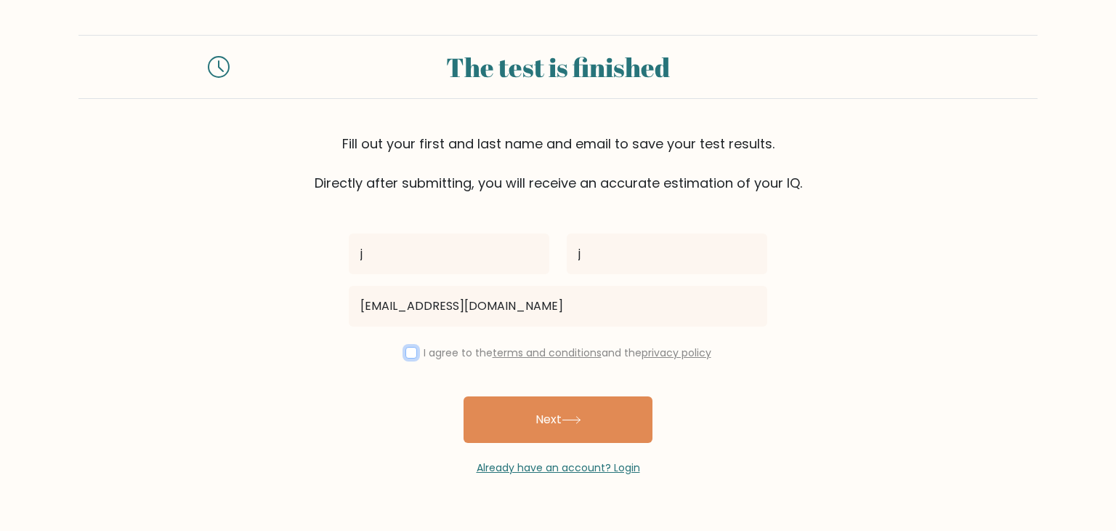
click at [406, 352] on input "checkbox" at bounding box center [412, 353] width 12 height 12
checkbox input "true"
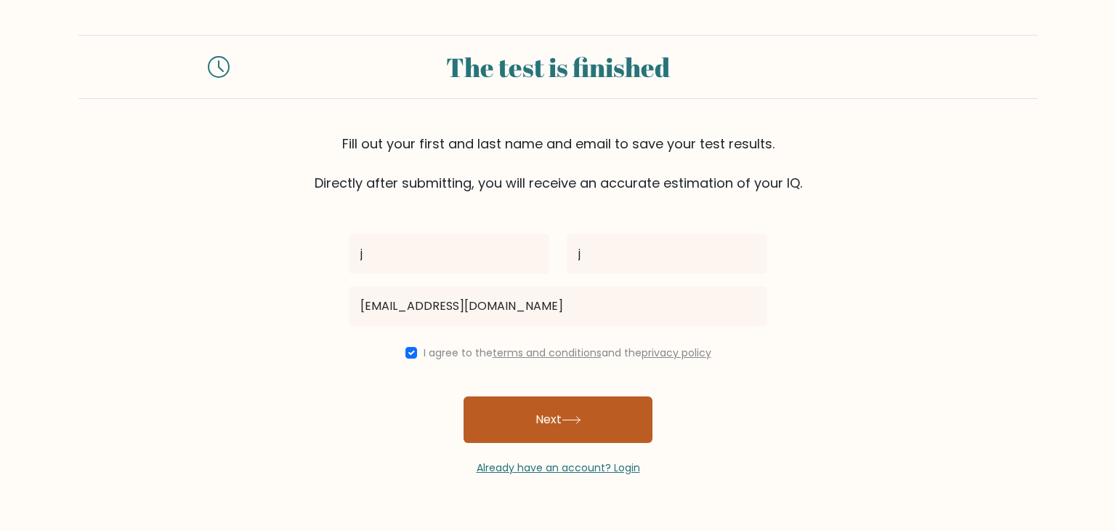
click at [488, 408] on button "Next" at bounding box center [558, 419] width 189 height 47
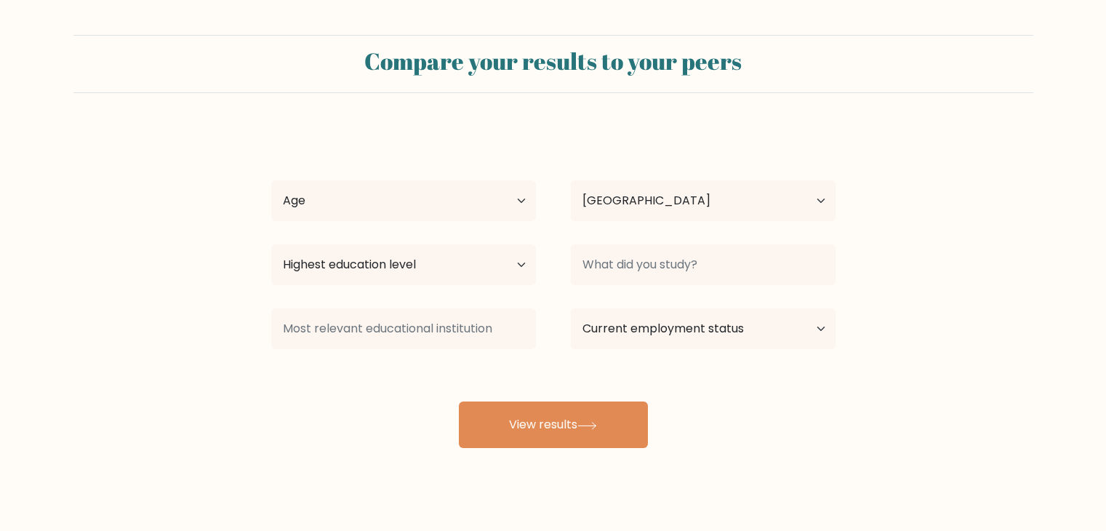
select select "US"
click at [390, 207] on select "Age Under [DEMOGRAPHIC_DATA] [DEMOGRAPHIC_DATA] [DEMOGRAPHIC_DATA] [DEMOGRAPHIC…" at bounding box center [403, 200] width 265 height 41
select select "35_44"
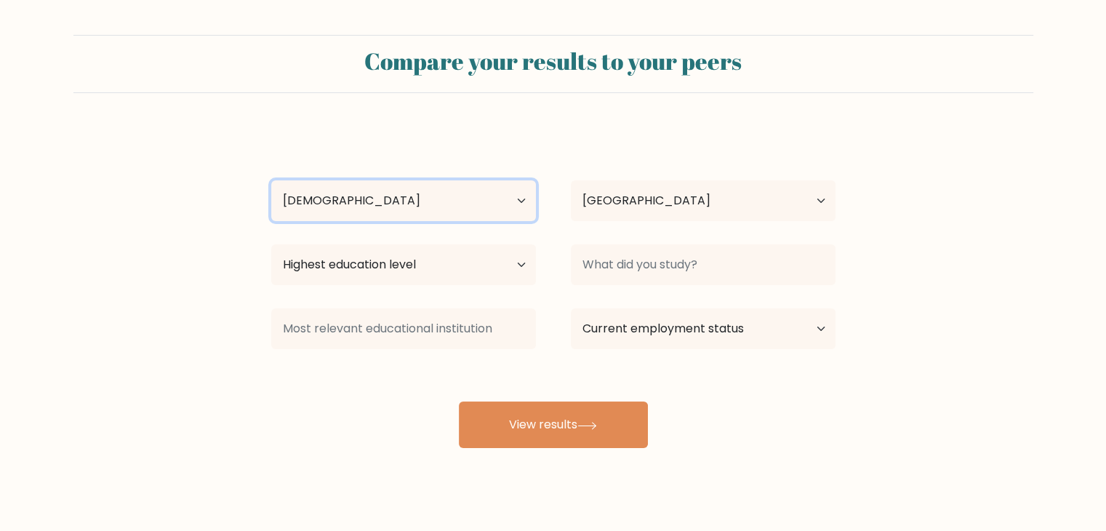
click at [271, 180] on select "Age Under 18 years old 18-24 years old 25-34 years old 35-44 years old 45-54 ye…" at bounding box center [403, 200] width 265 height 41
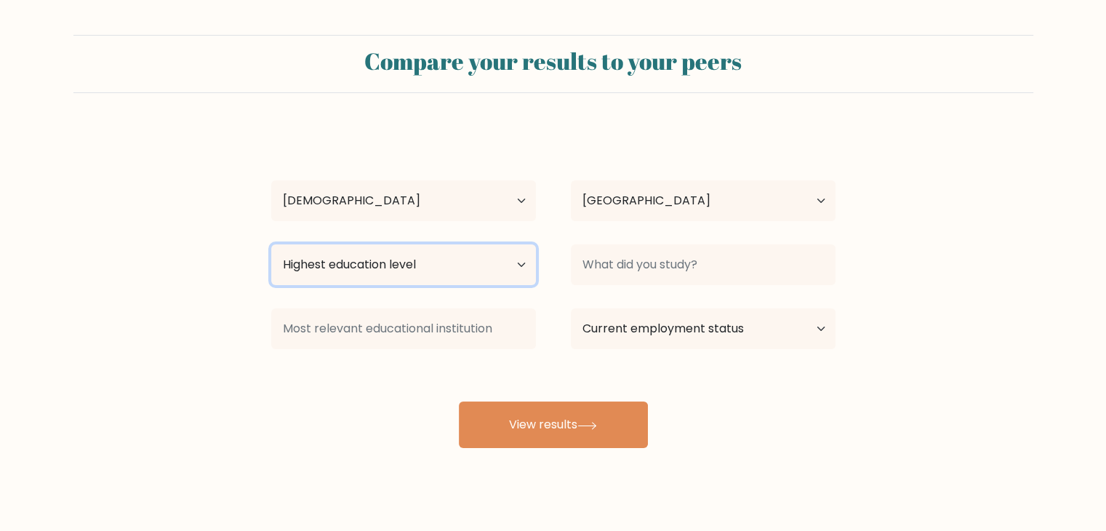
click at [352, 283] on select "Highest education level No schooling Primary Lower Secondary Upper Secondary Oc…" at bounding box center [403, 264] width 265 height 41
select select "masters_degree"
click at [271, 244] on select "Highest education level No schooling Primary Lower Secondary Upper Secondary Oc…" at bounding box center [403, 264] width 265 height 41
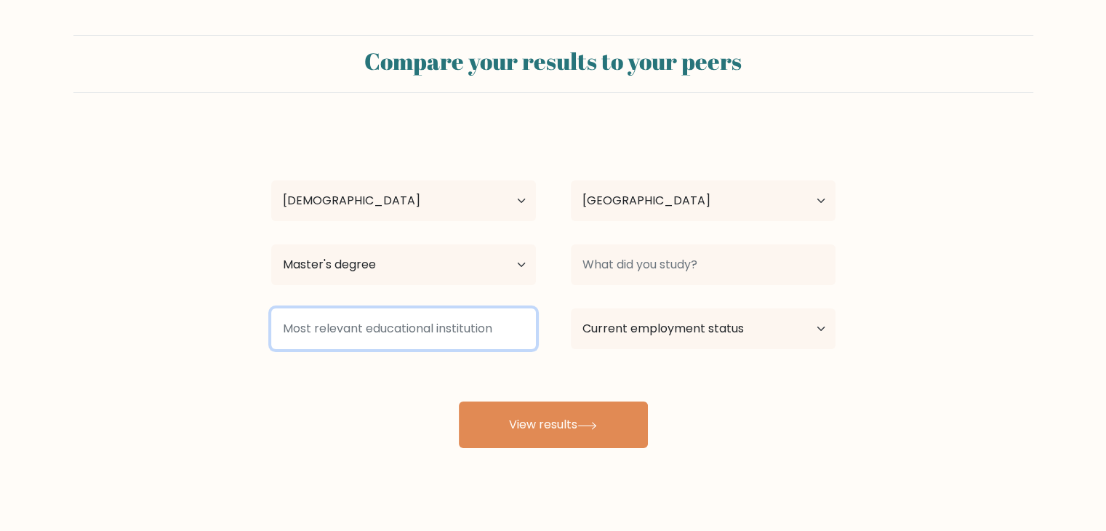
click at [348, 331] on input at bounding box center [403, 328] width 265 height 41
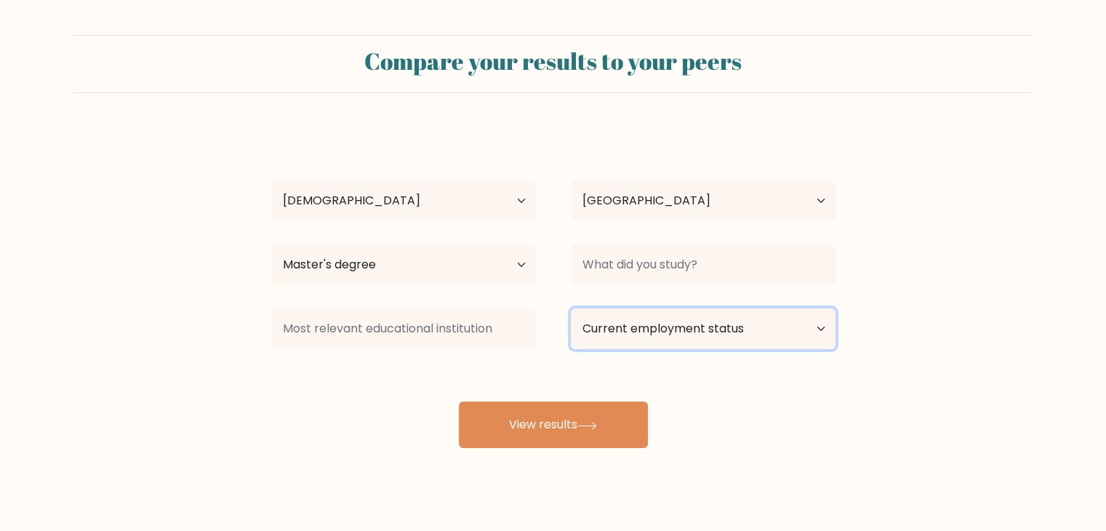
click at [640, 327] on select "Current employment status Employed Student Retired Other / prefer not to answer" at bounding box center [703, 328] width 265 height 41
select select "employed"
click at [571, 308] on select "Current employment status Employed Student Retired Other / prefer not to answer" at bounding box center [703, 328] width 265 height 41
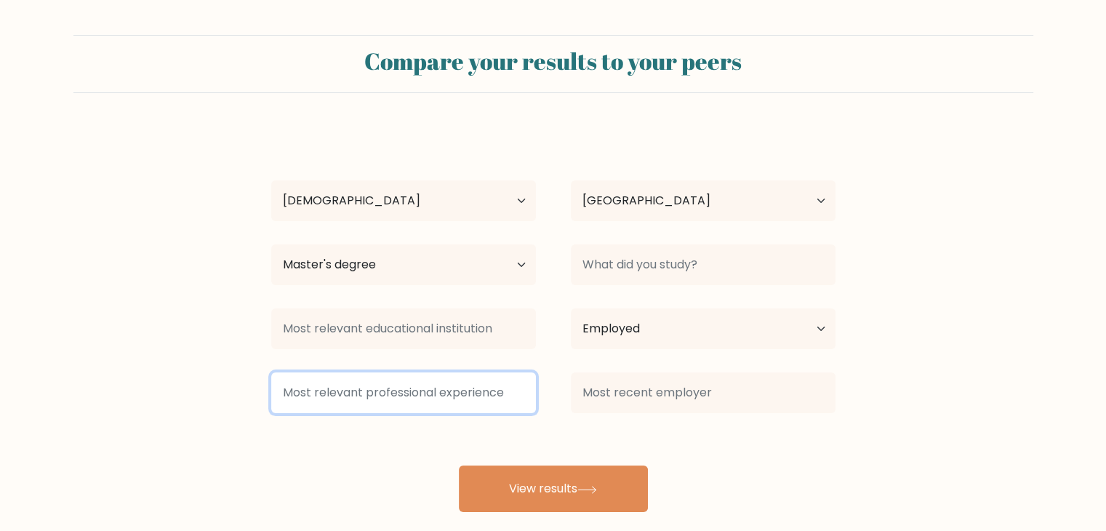
click at [454, 392] on input at bounding box center [403, 392] width 265 height 41
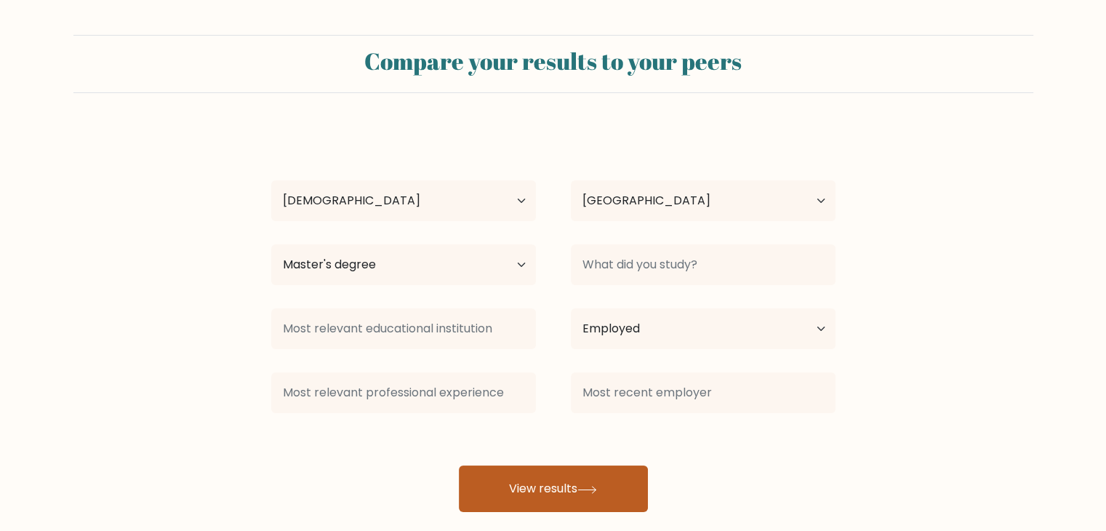
click at [491, 478] on button "View results" at bounding box center [553, 488] width 189 height 47
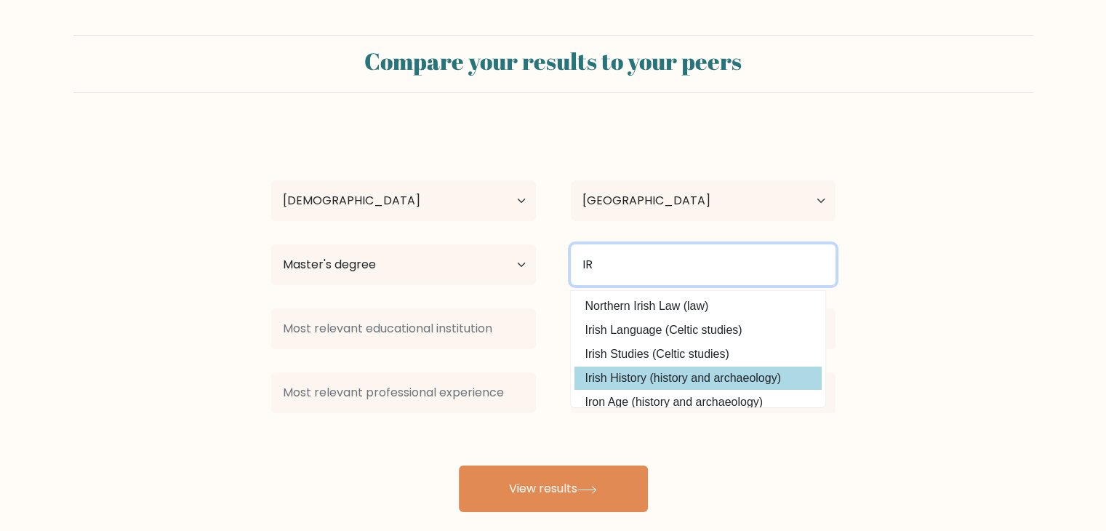
scroll to position [70, 0]
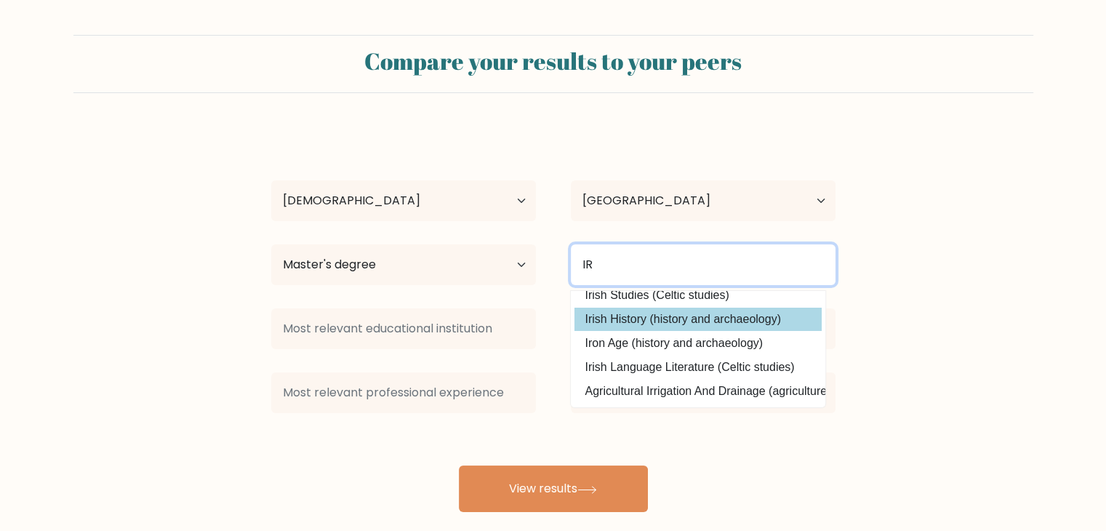
type input "I"
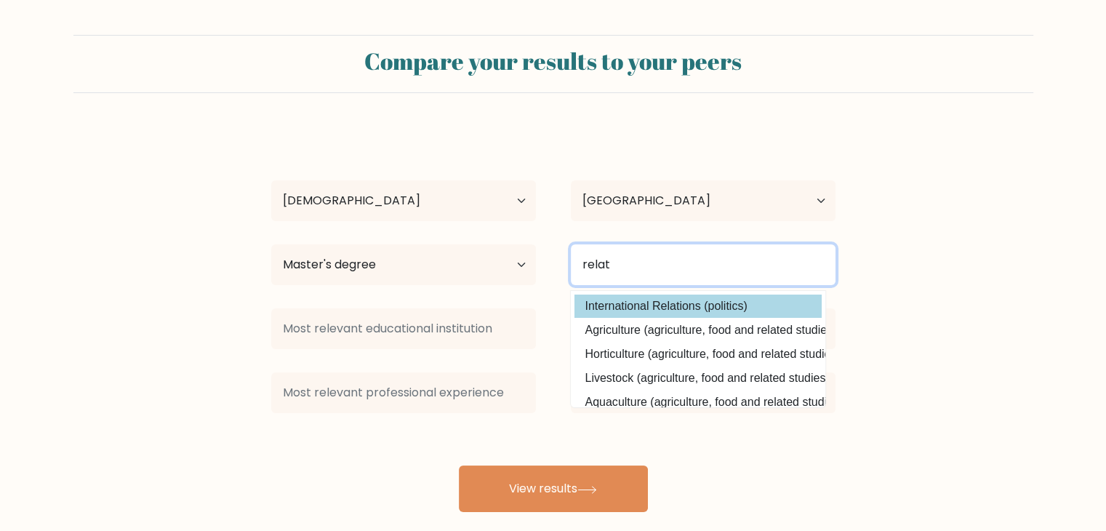
type input "relat"
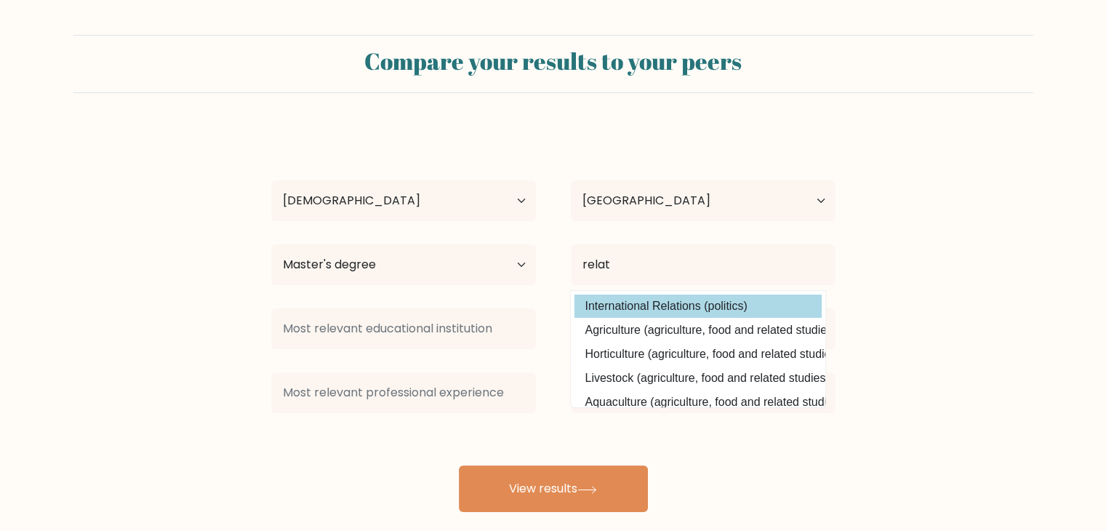
click at [651, 309] on div "j j Age Under 18 years old 18-24 years old 25-34 years old 35-44 years old 45-5…" at bounding box center [552, 320] width 581 height 384
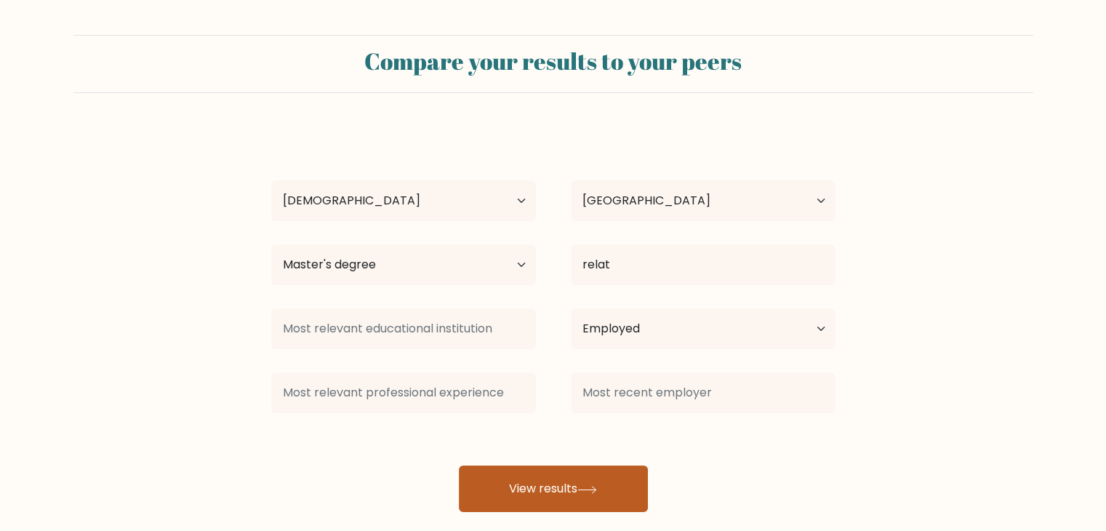
click at [573, 489] on button "View results" at bounding box center [553, 488] width 189 height 47
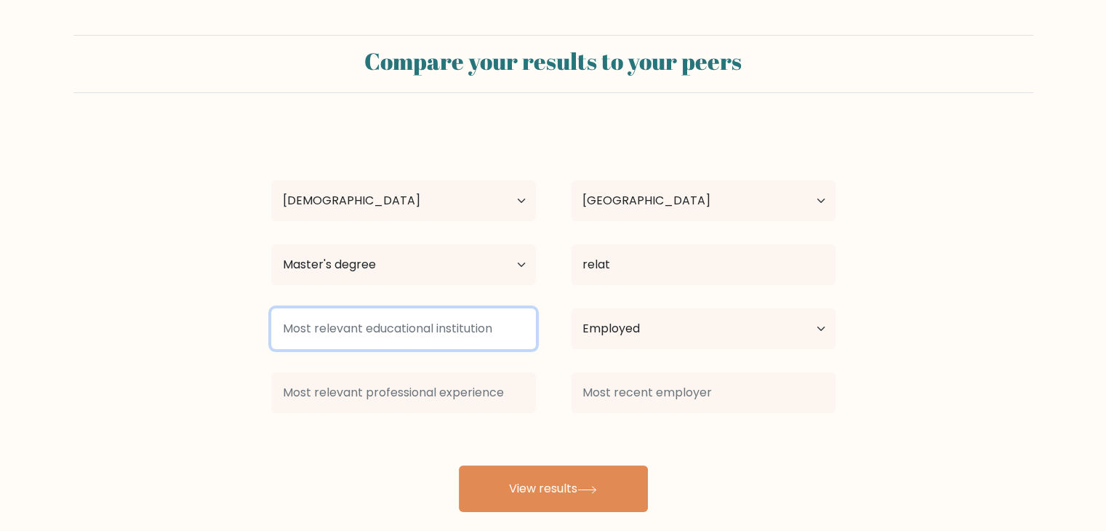
click at [395, 328] on input at bounding box center [403, 328] width 265 height 41
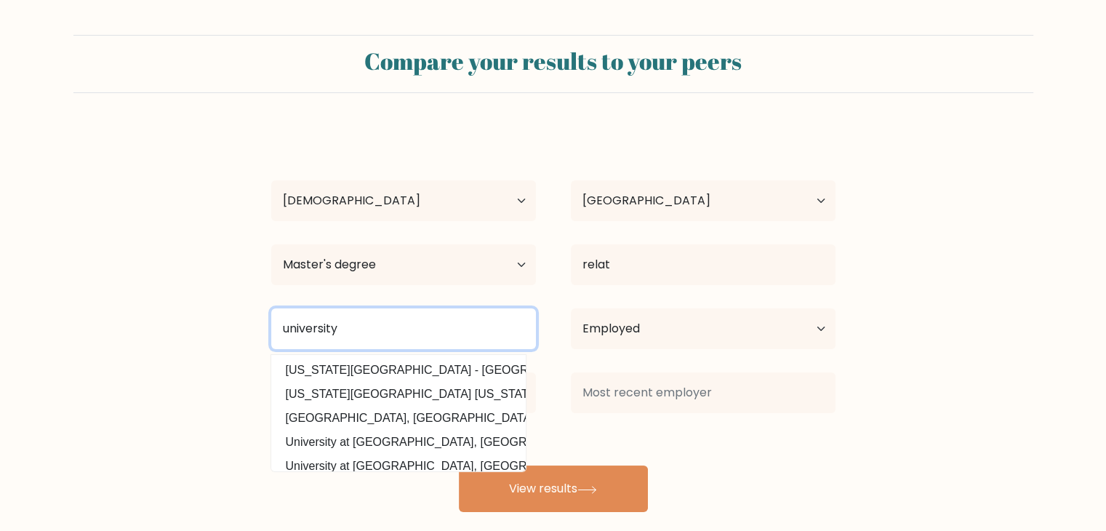
type input "university"
click at [459, 465] on button "View results" at bounding box center [553, 488] width 189 height 47
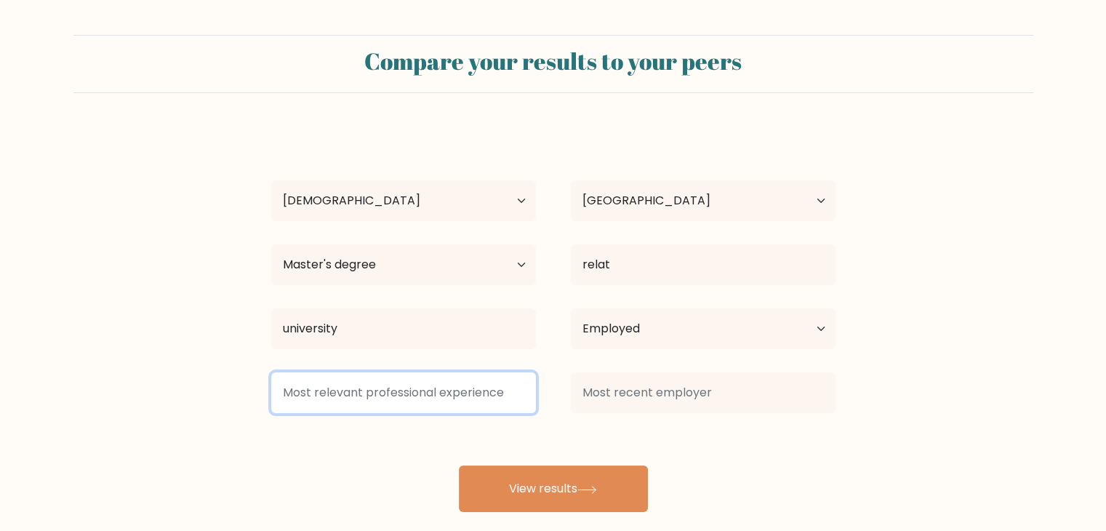
click at [447, 397] on input at bounding box center [403, 392] width 265 height 41
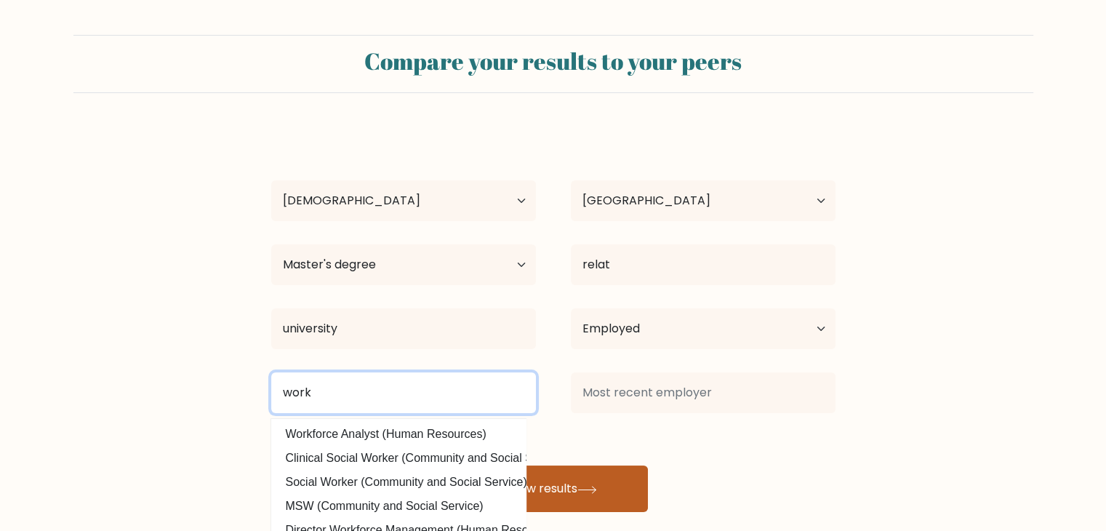
type input "work"
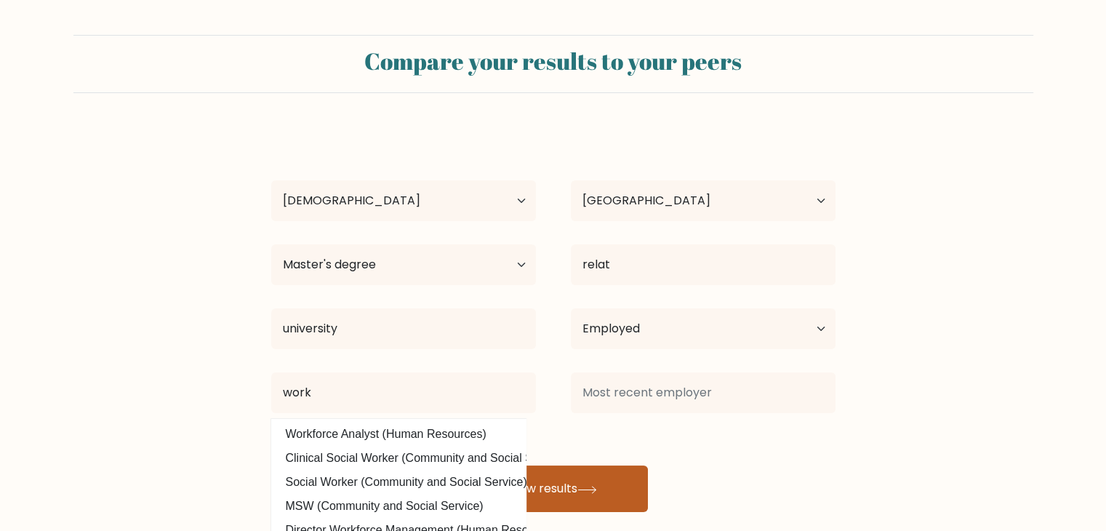
click at [576, 484] on button "View results" at bounding box center [553, 488] width 189 height 47
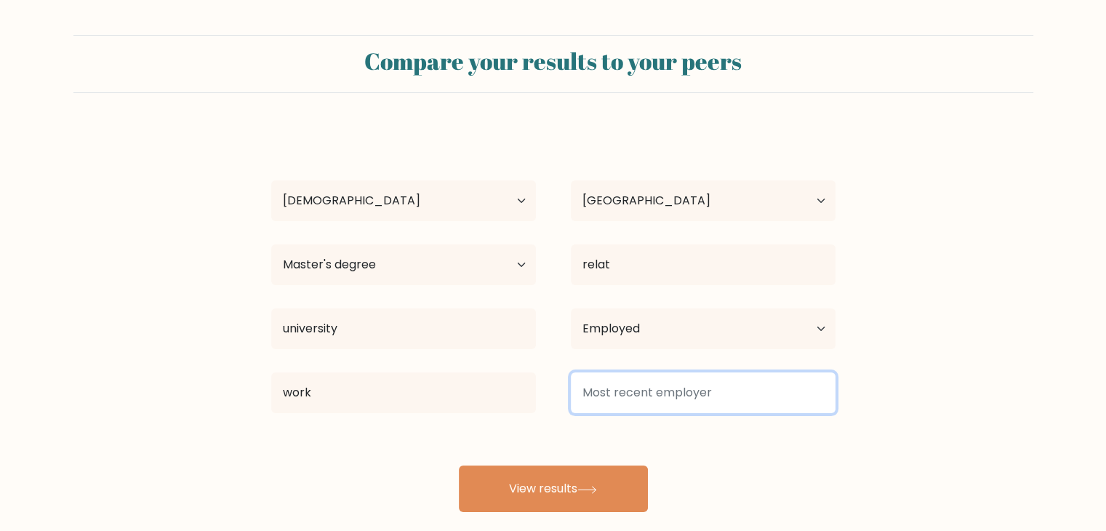
click at [597, 394] on input at bounding box center [703, 392] width 265 height 41
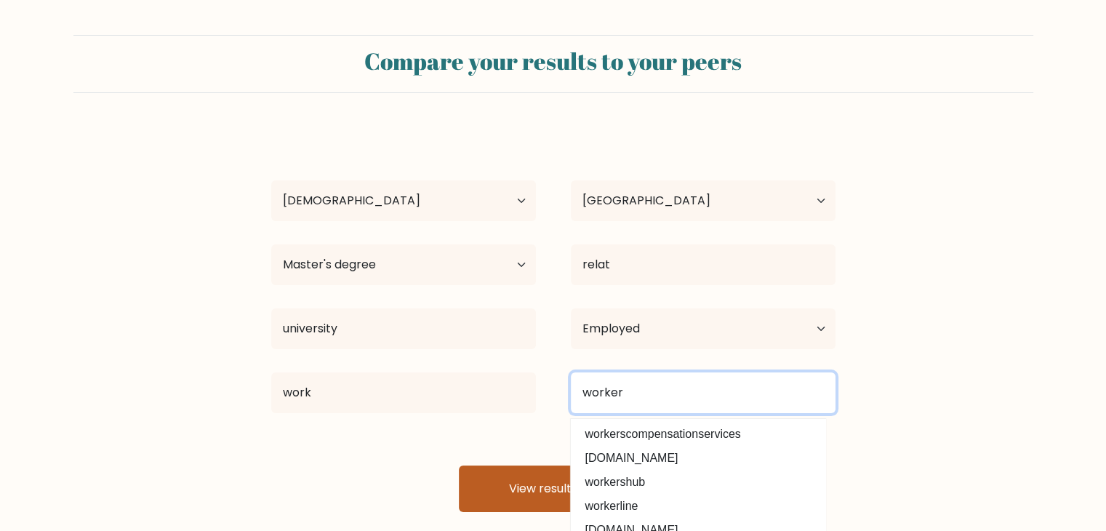
type input "worker"
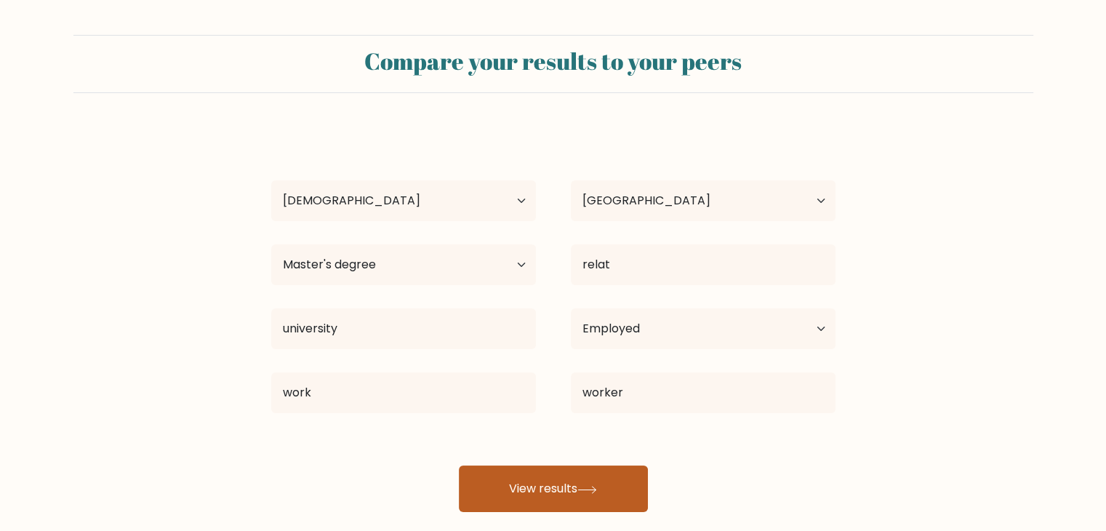
click at [512, 488] on button "View results" at bounding box center [553, 488] width 189 height 47
